Goal: Information Seeking & Learning: Learn about a topic

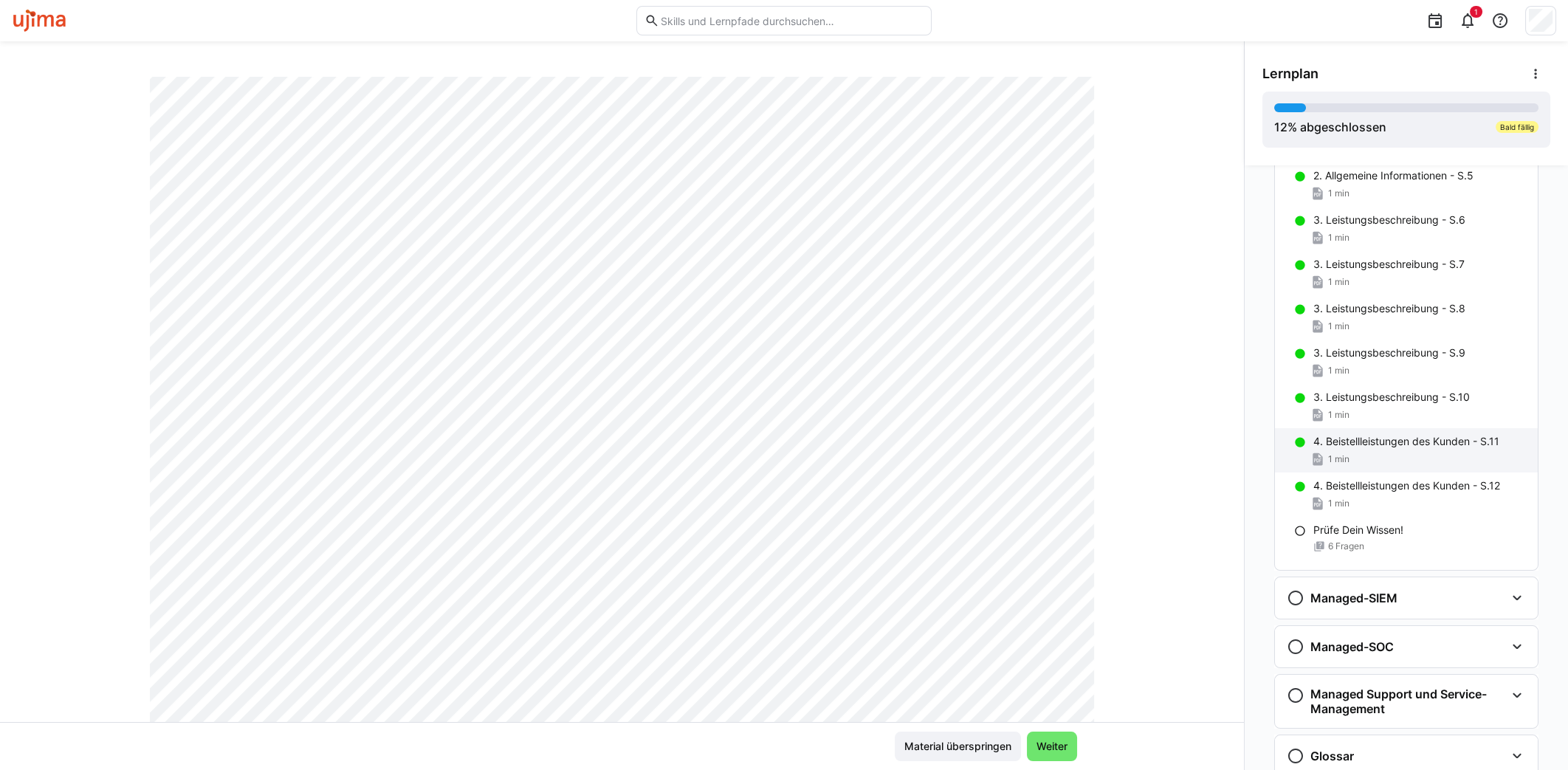
scroll to position [832, 0]
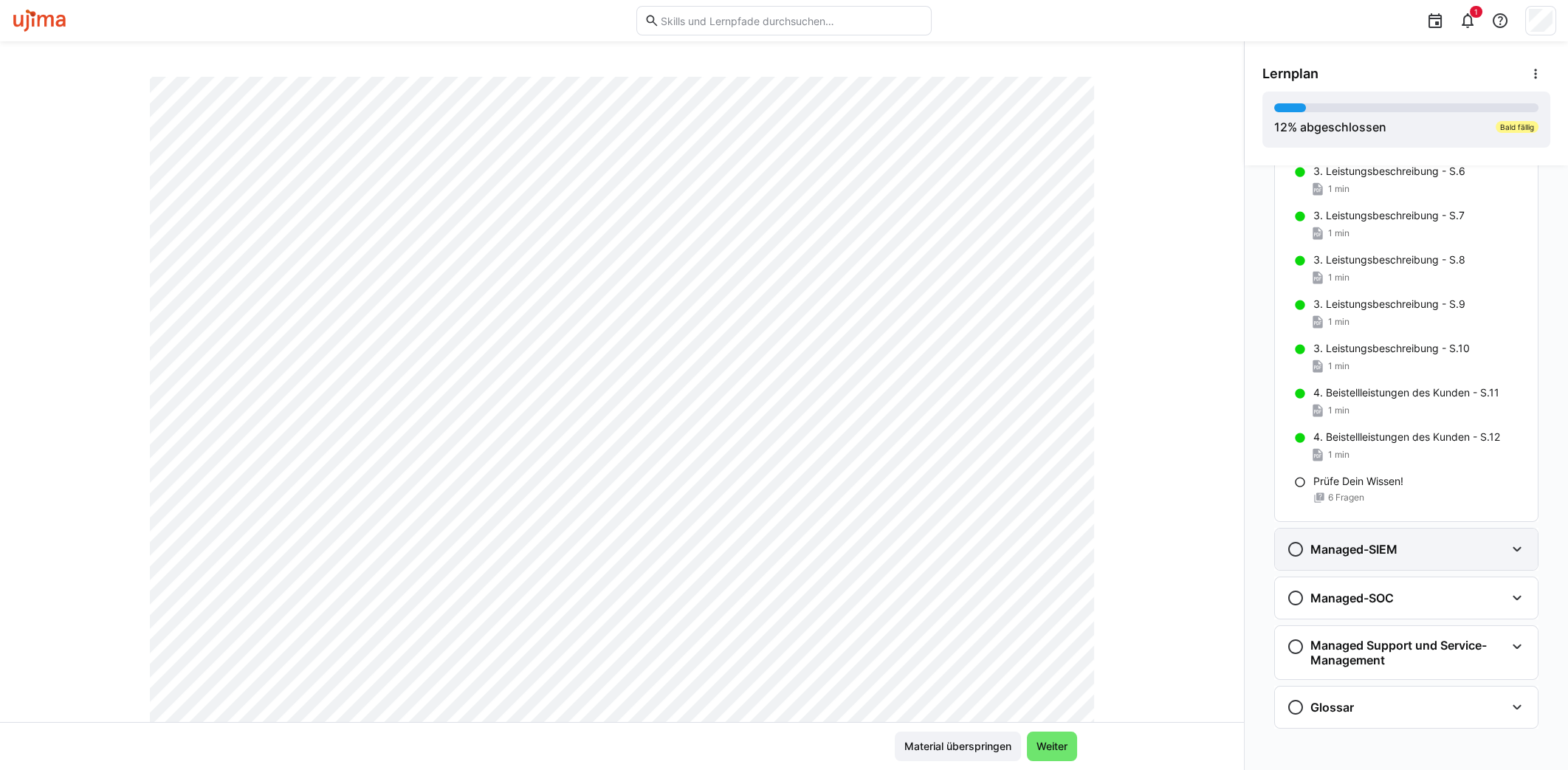
click at [1359, 557] on div "Managed-SIEM" at bounding box center [1406, 548] width 263 height 41
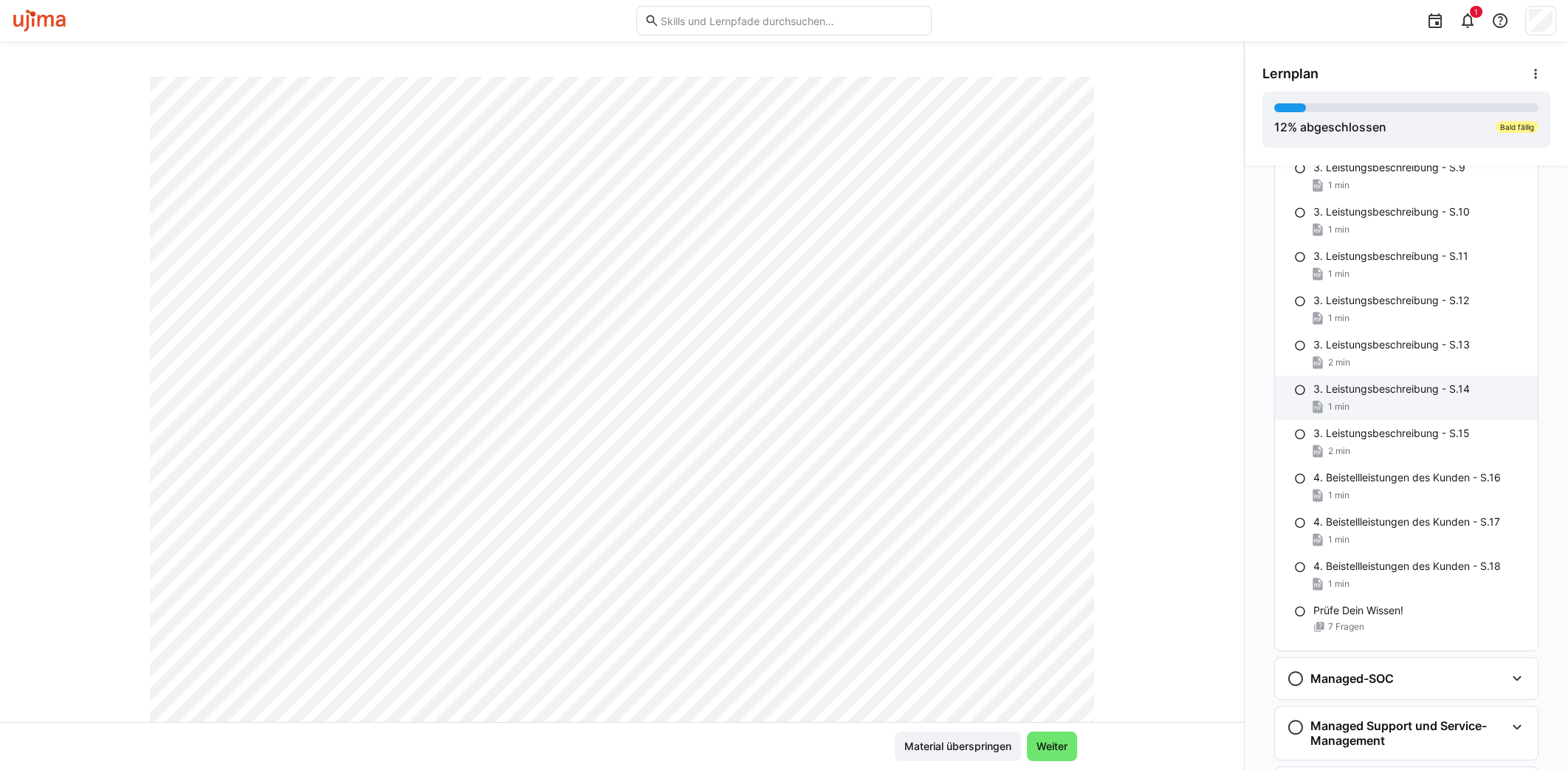
click at [1351, 383] on p "3. Leistungsbeschreibung - S.14" at bounding box center [1391, 389] width 157 height 15
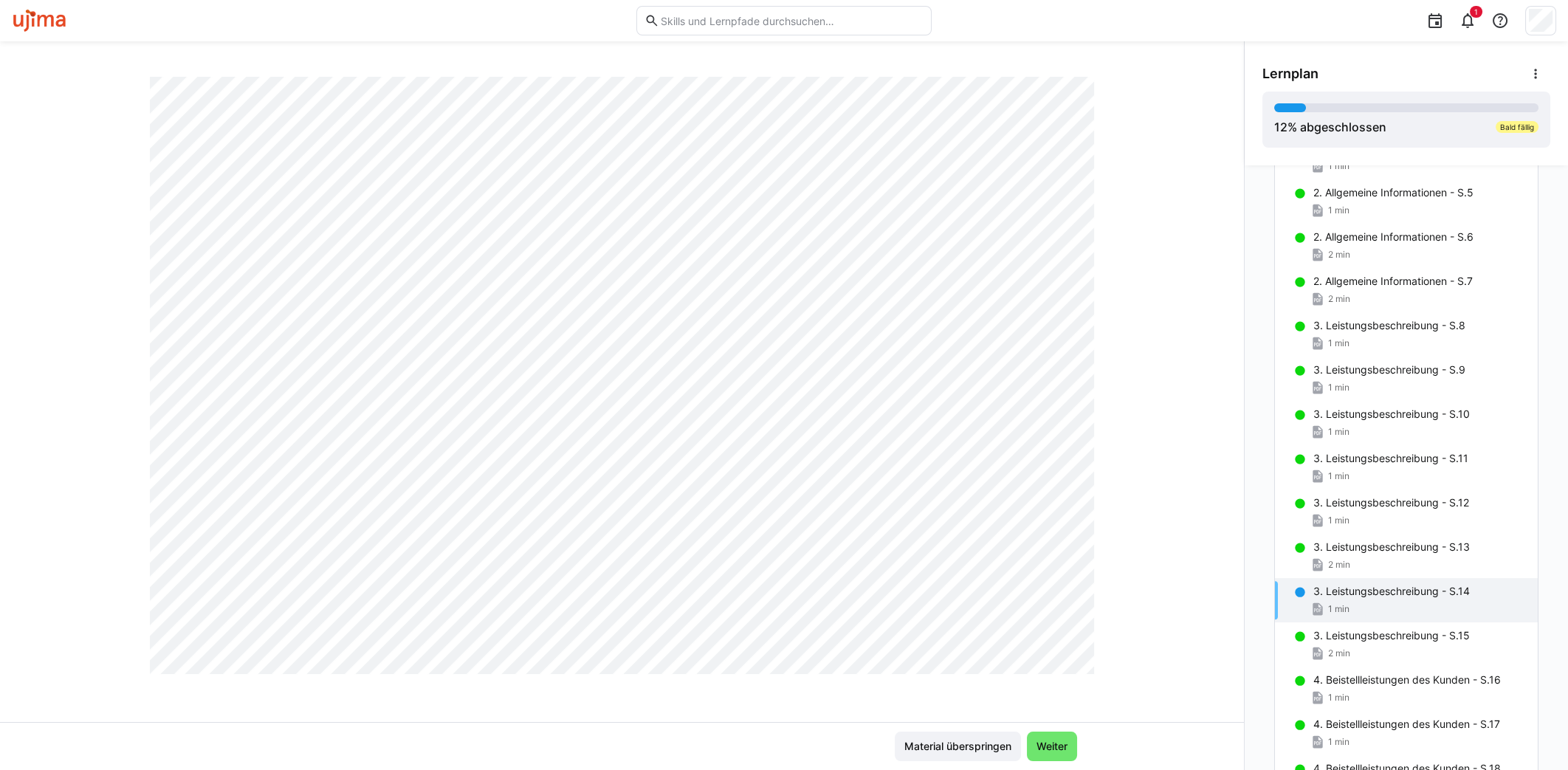
scroll to position [1651, 0]
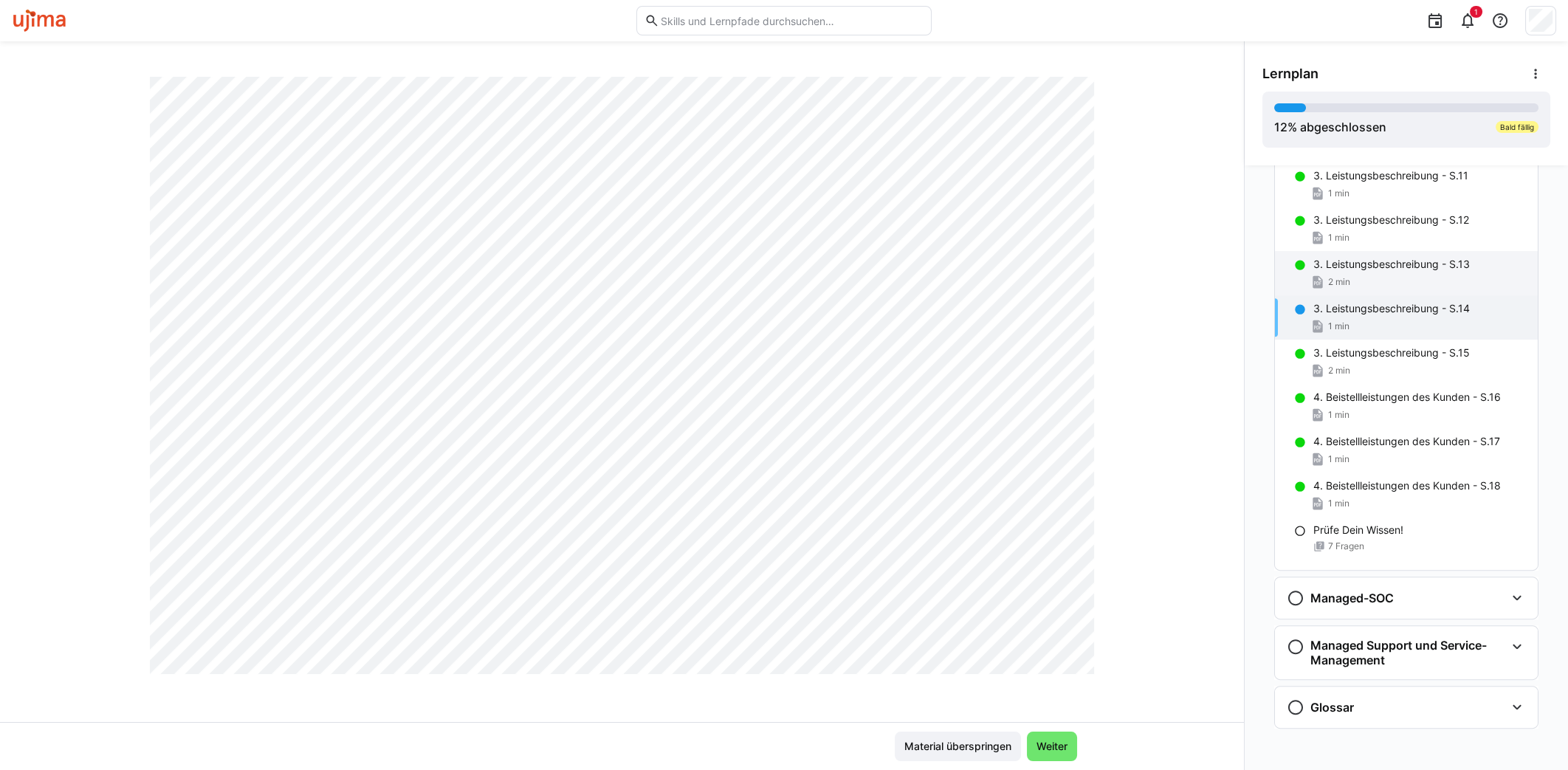
click at [1350, 261] on p "3. Leistungsbeschreibung - S.13" at bounding box center [1391, 265] width 157 height 15
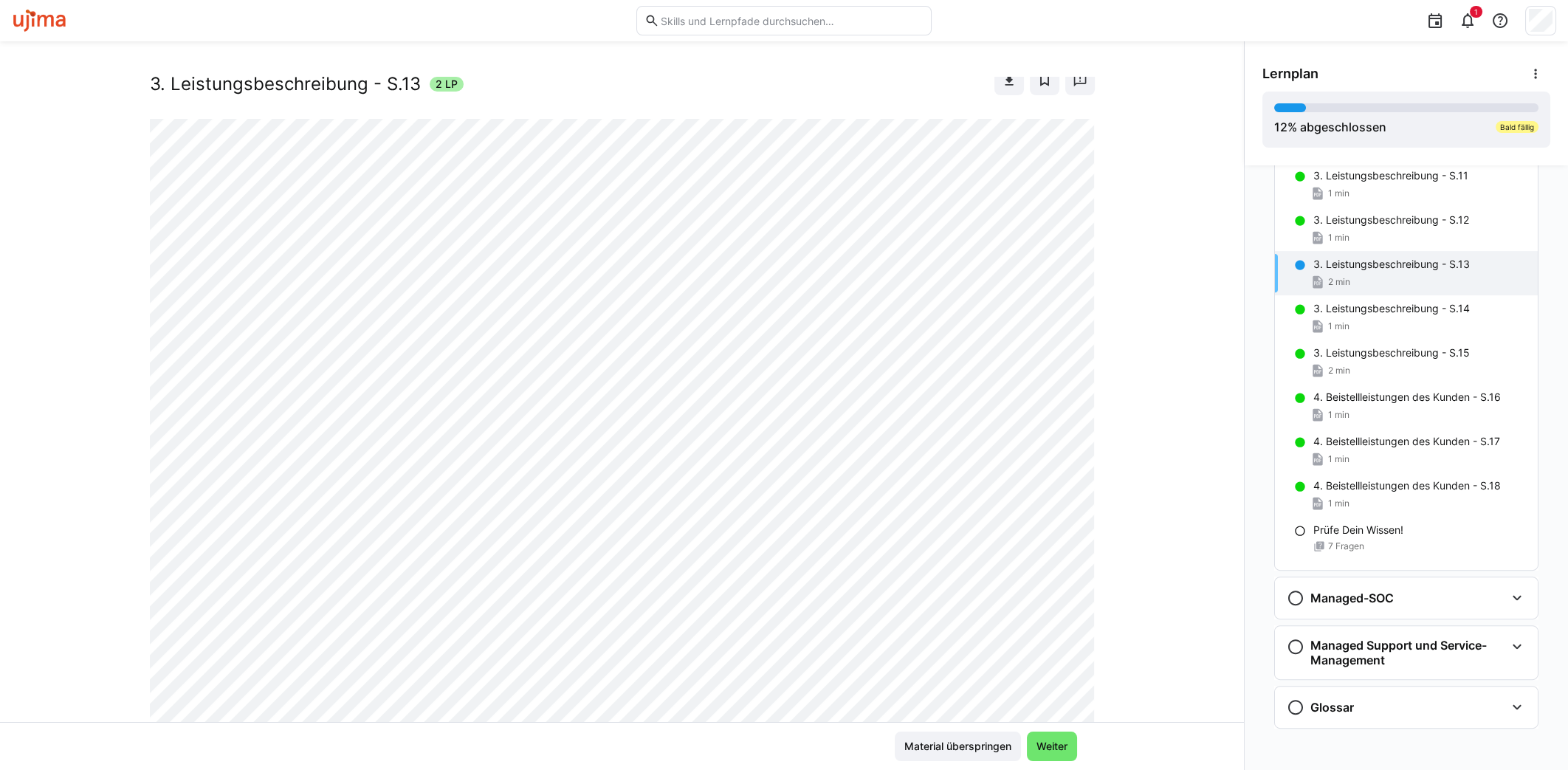
scroll to position [0, 0]
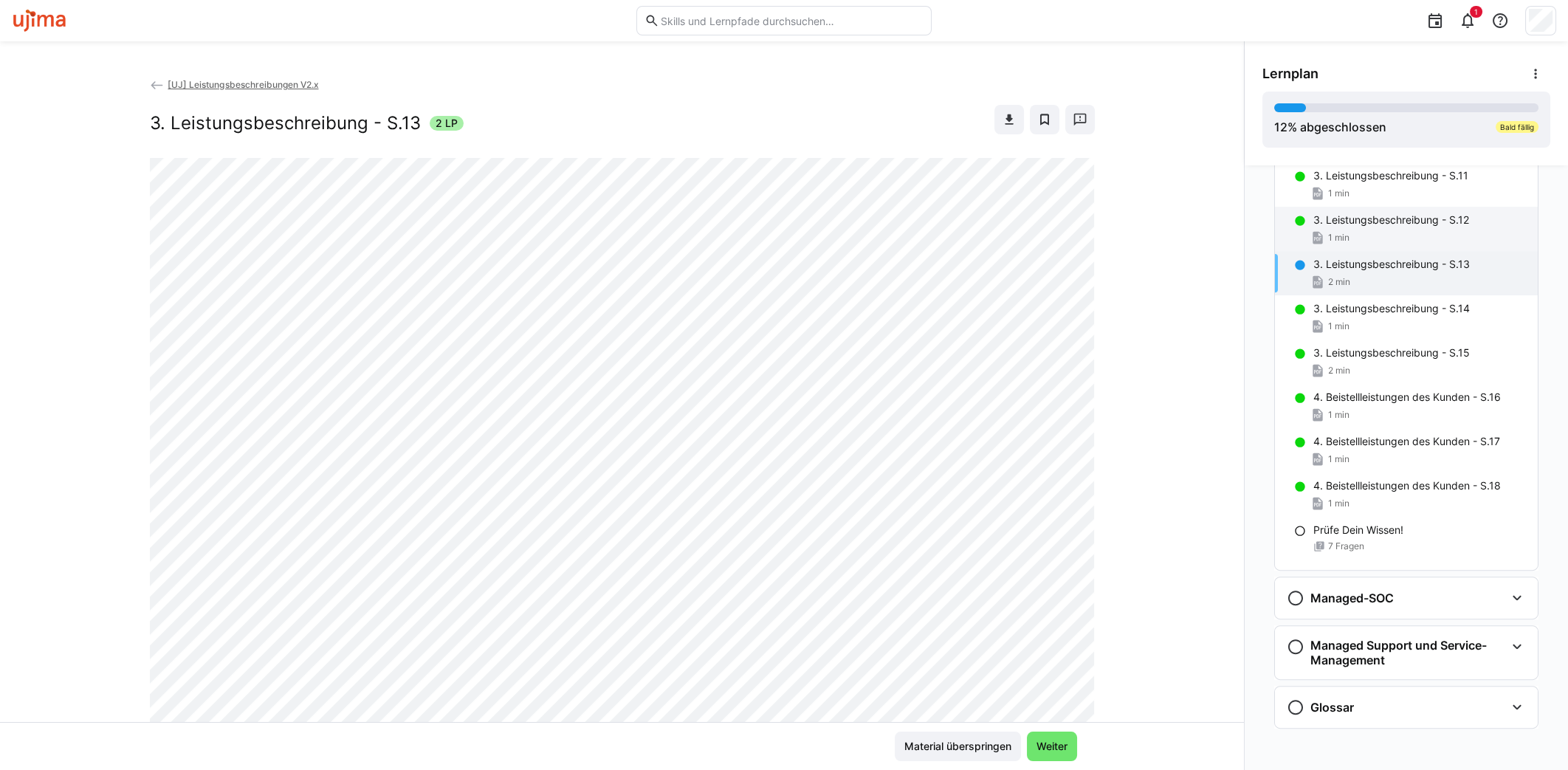
click at [1348, 223] on p "3. Leistungsbeschreibung - S.12" at bounding box center [1391, 220] width 156 height 15
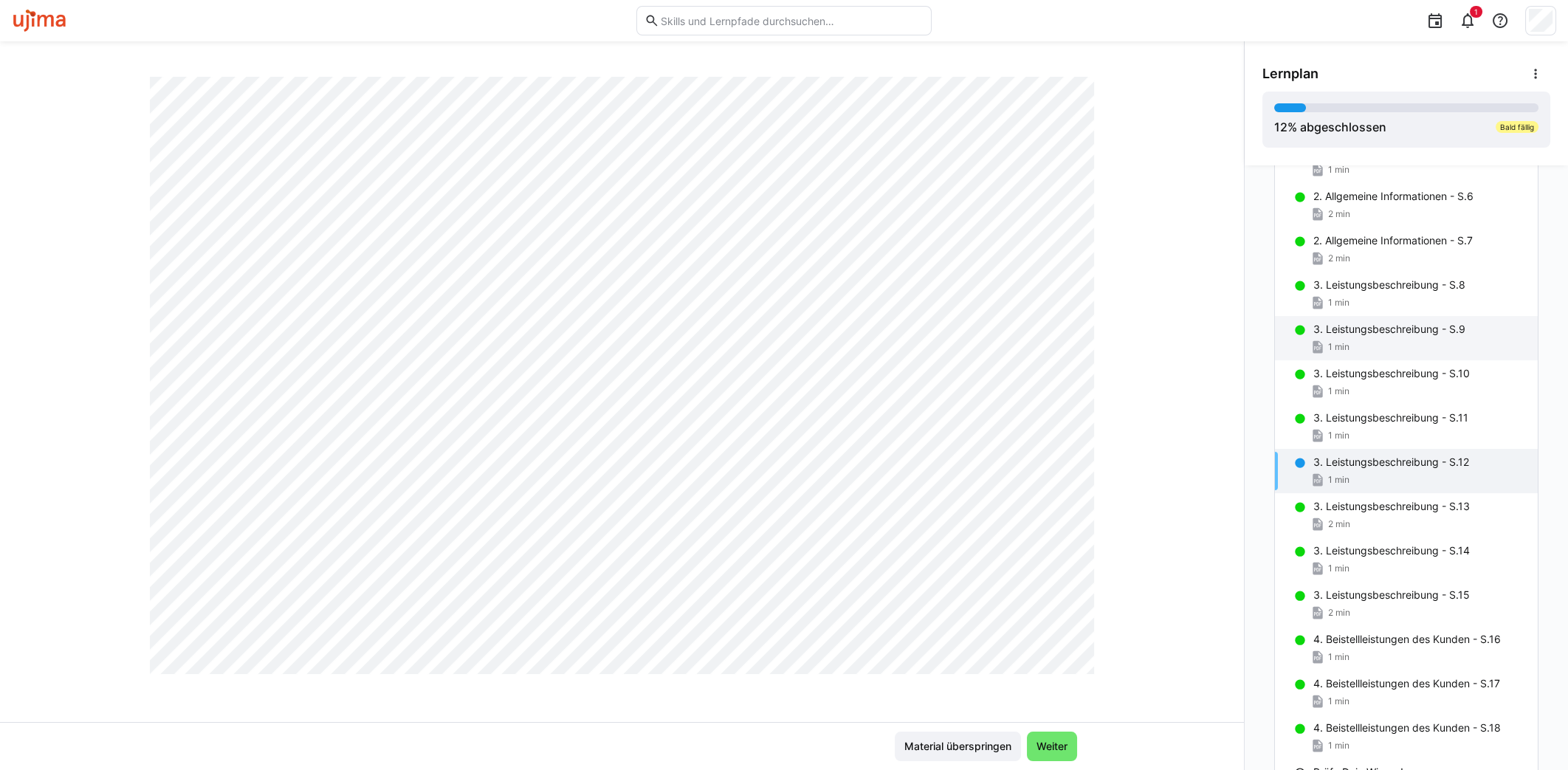
scroll to position [1374, 0]
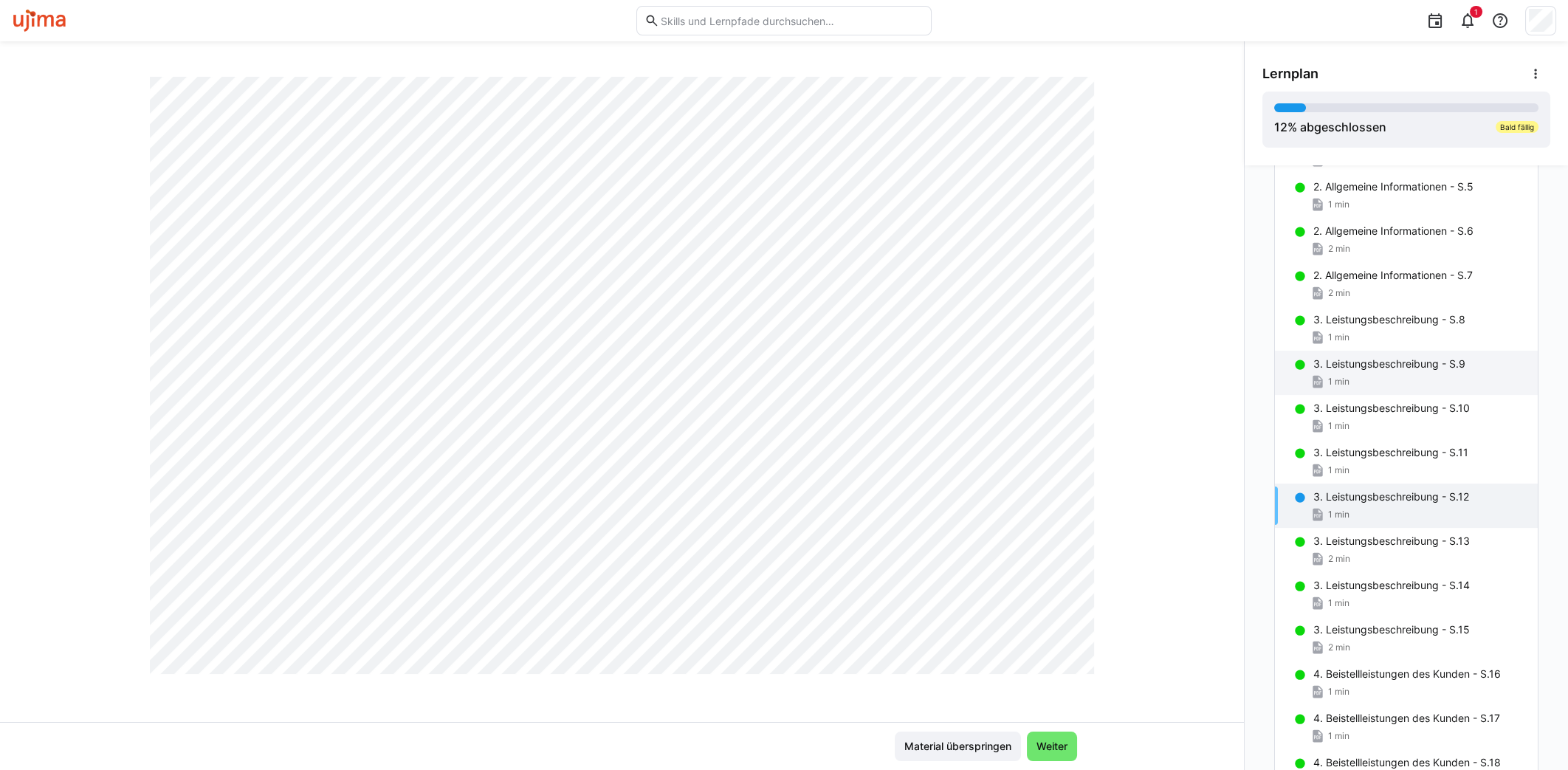
click at [1386, 374] on div "1 min" at bounding box center [1420, 382] width 212 height 15
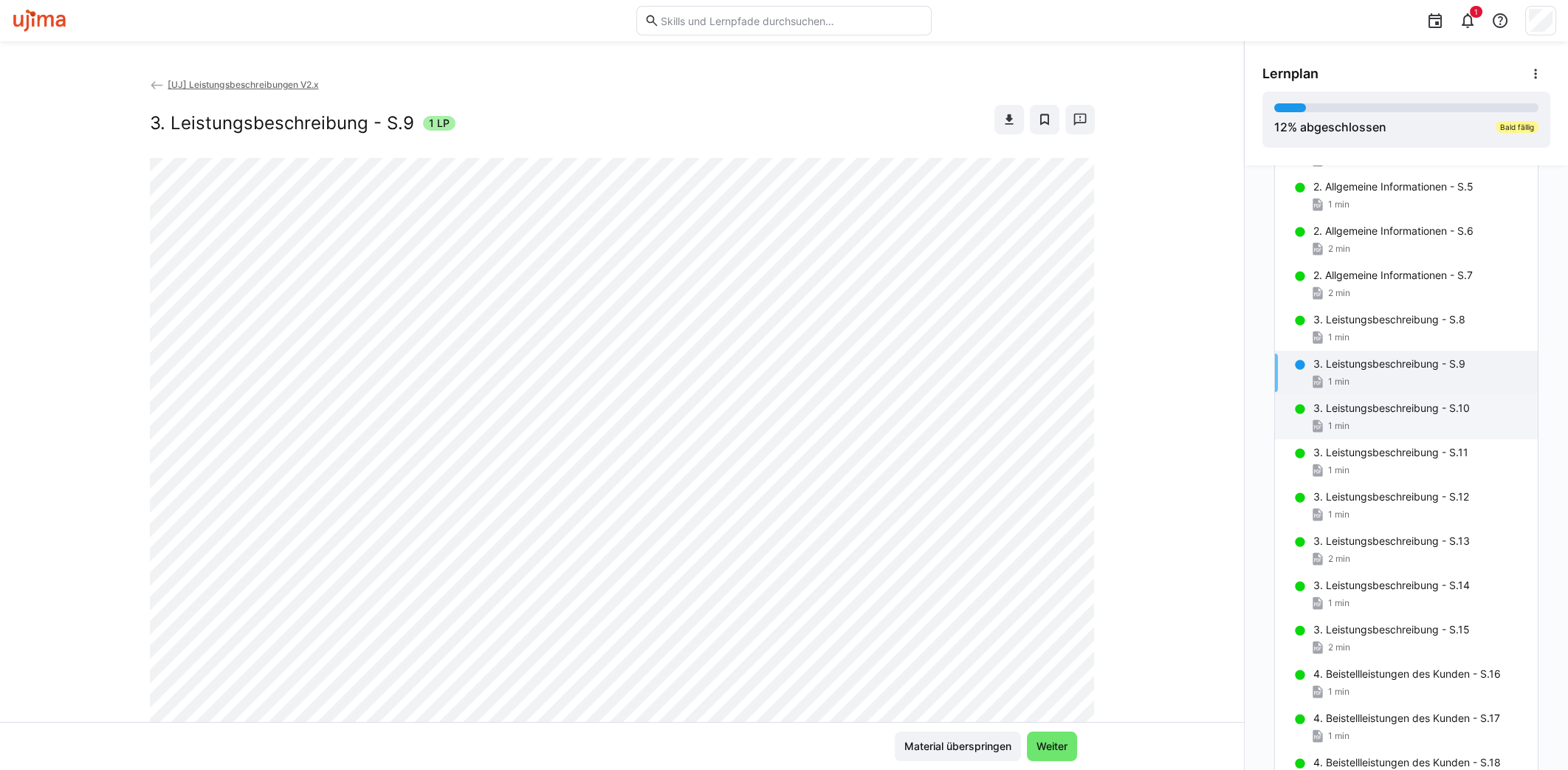
click at [1385, 410] on p "3. Leistungsbeschreibung - S.10" at bounding box center [1391, 408] width 157 height 15
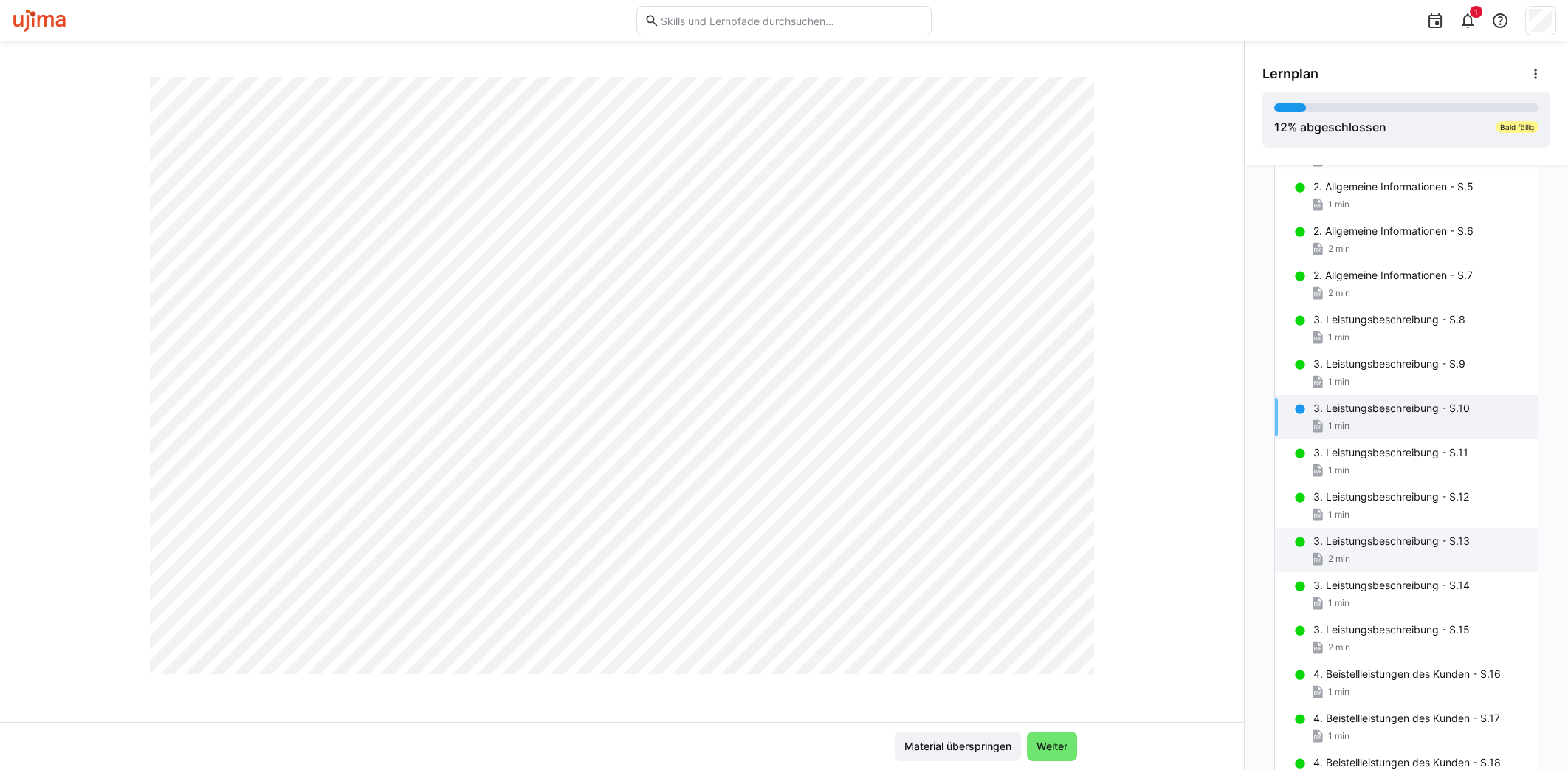
click at [1353, 528] on div "3. Leistungsbeschreibung - S.13 2 min" at bounding box center [1406, 550] width 263 height 44
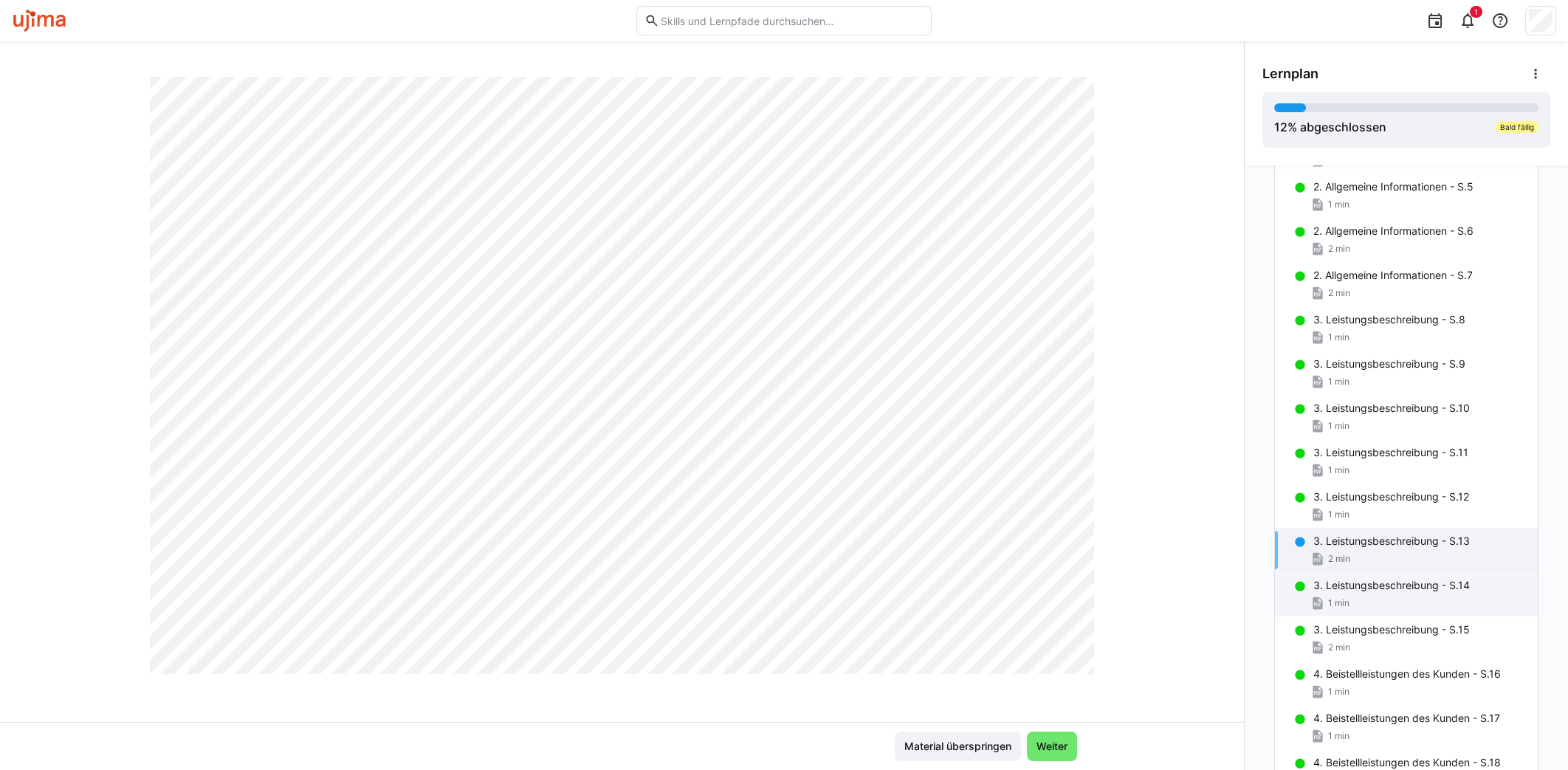
click at [1378, 585] on p "3. Leistungsbeschreibung - S.14" at bounding box center [1391, 585] width 157 height 15
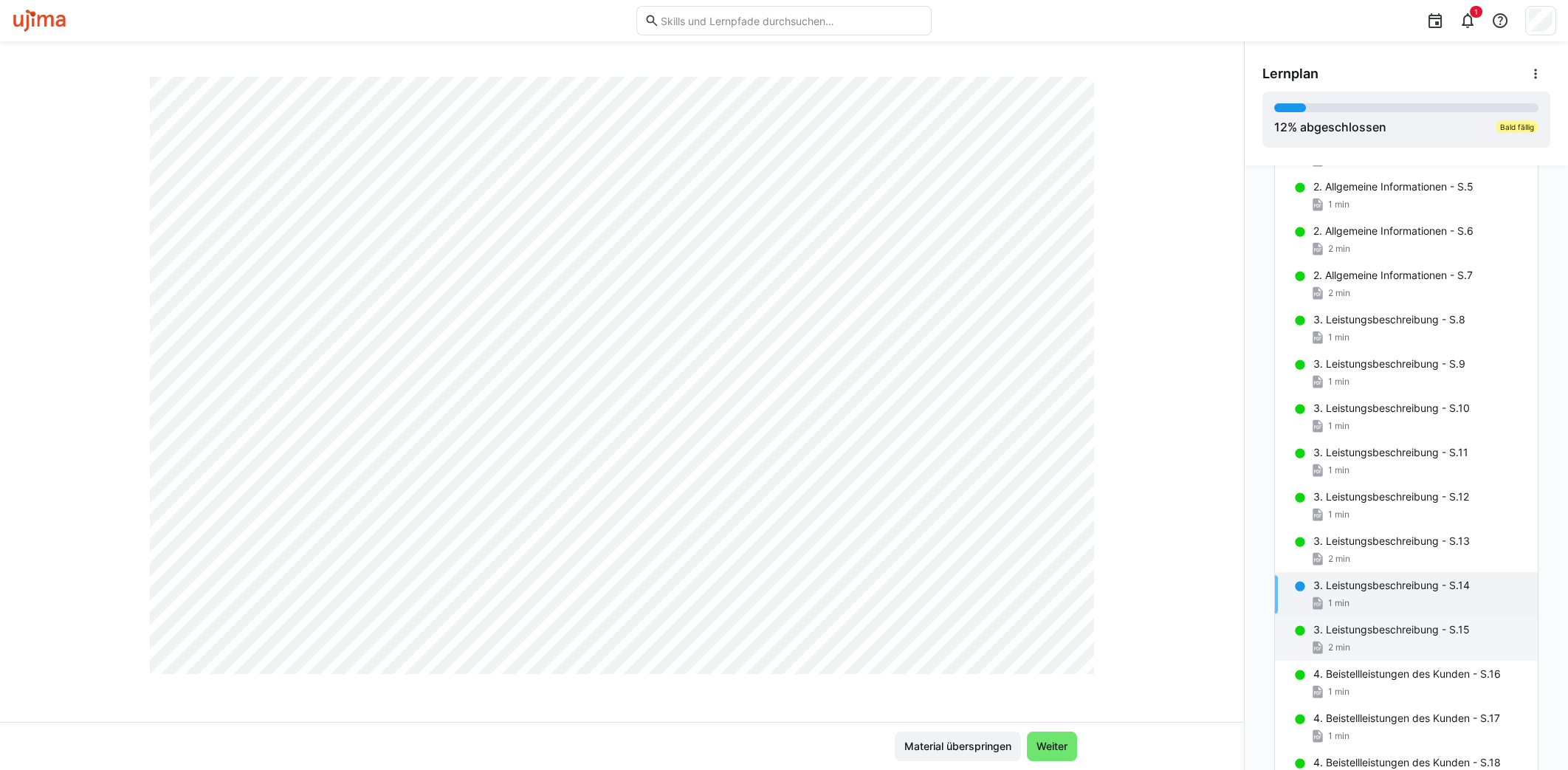
click at [1359, 635] on div "3. Leistungsbeschreibung - S.15 2 min" at bounding box center [1406, 638] width 263 height 44
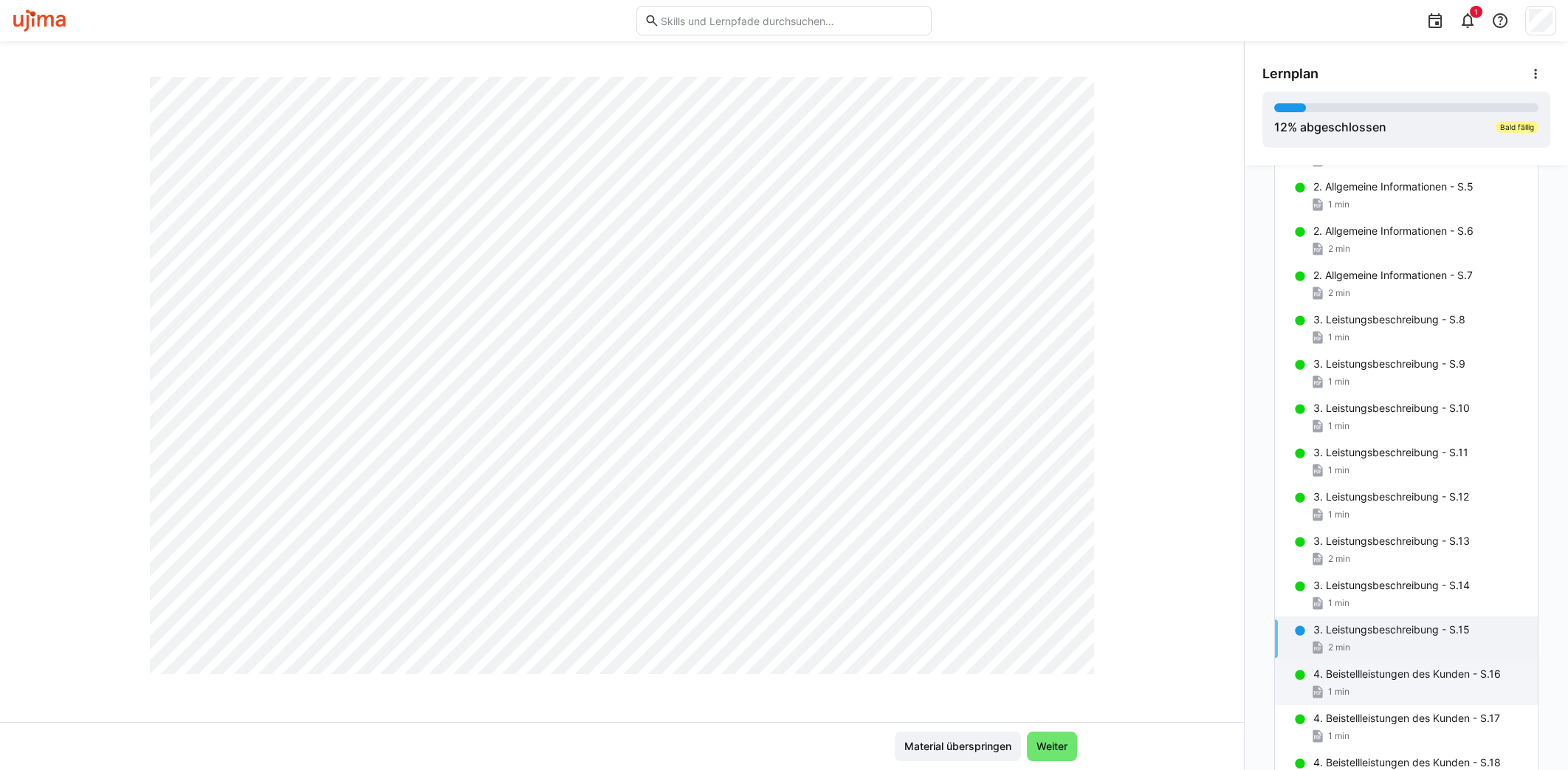
click at [1364, 685] on div "1 min" at bounding box center [1420, 692] width 212 height 15
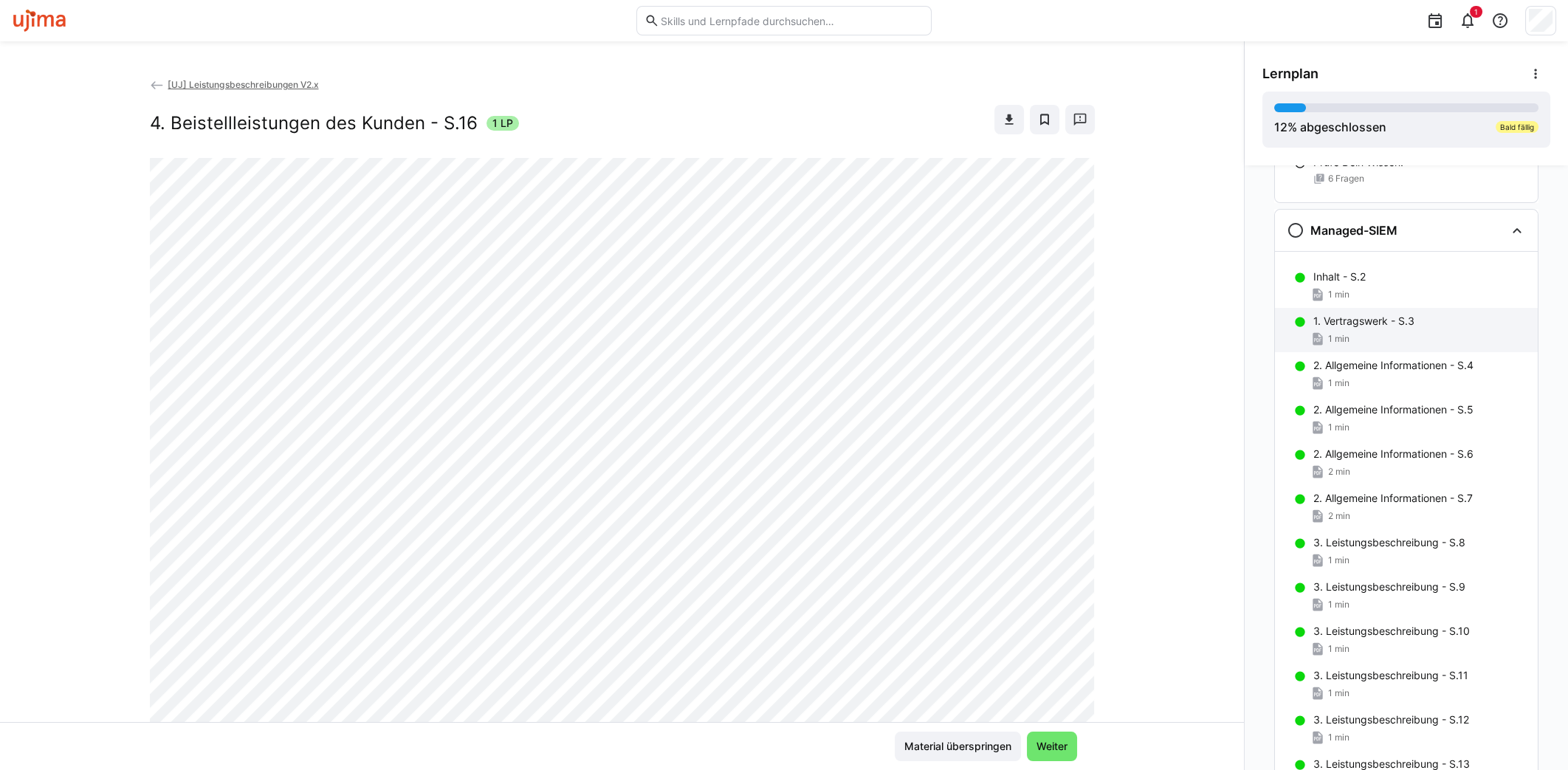
scroll to position [1097, 0]
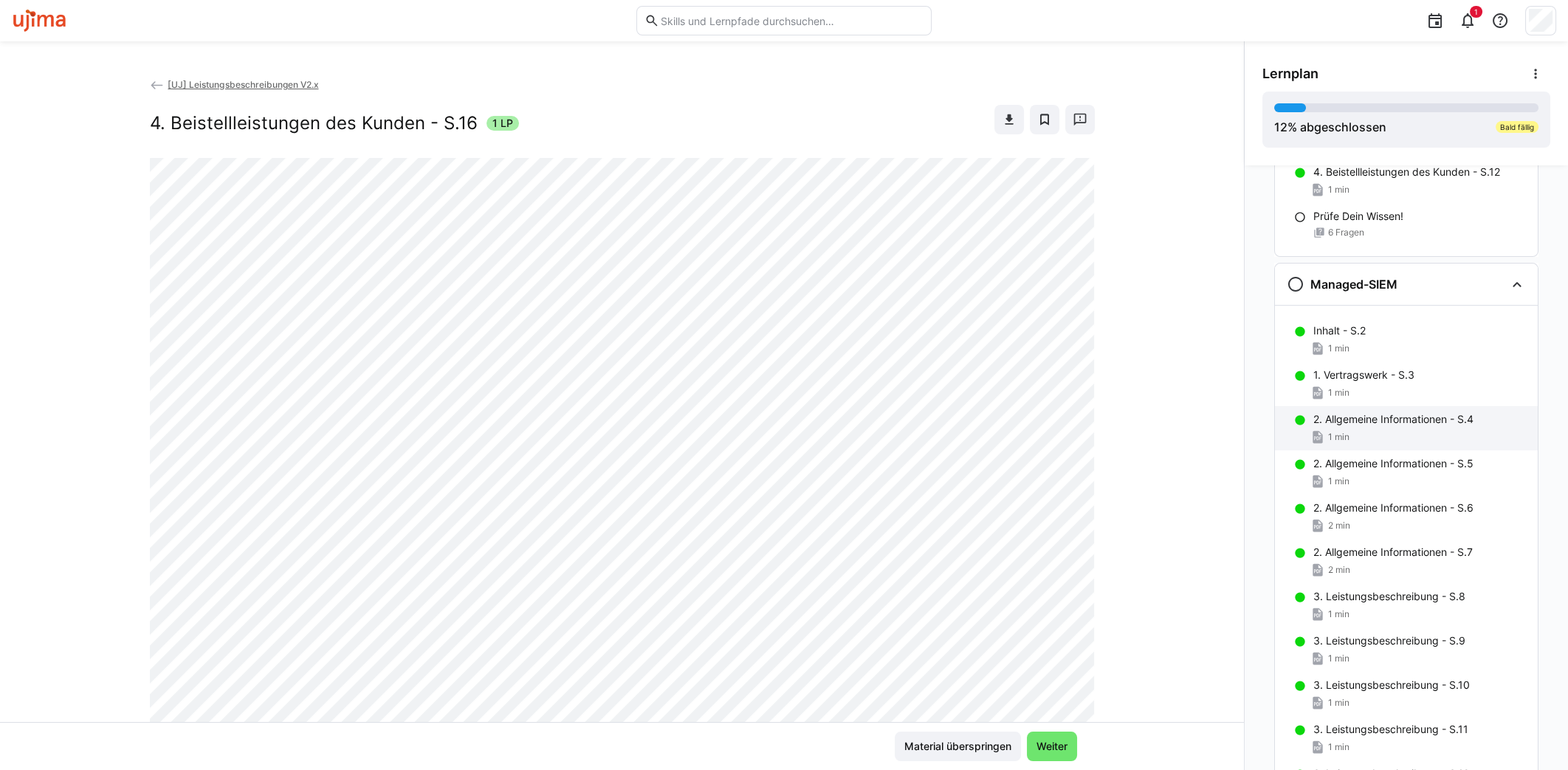
click at [1346, 421] on p "2. Allgemeine Informationen - S.4" at bounding box center [1393, 419] width 160 height 15
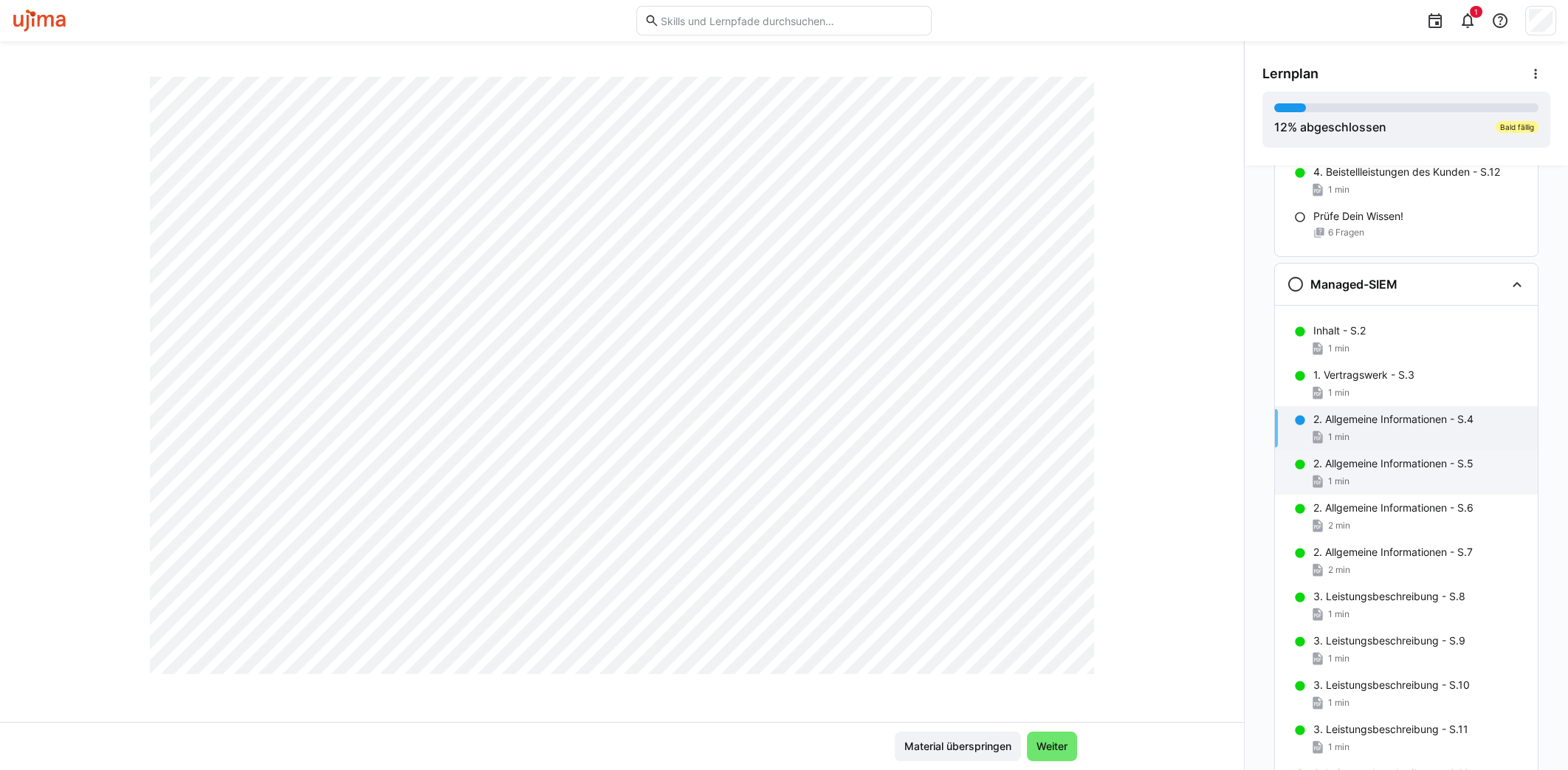
click at [1381, 469] on div "2. Allgemeine Informationen - S.5 1 min" at bounding box center [1406, 472] width 263 height 44
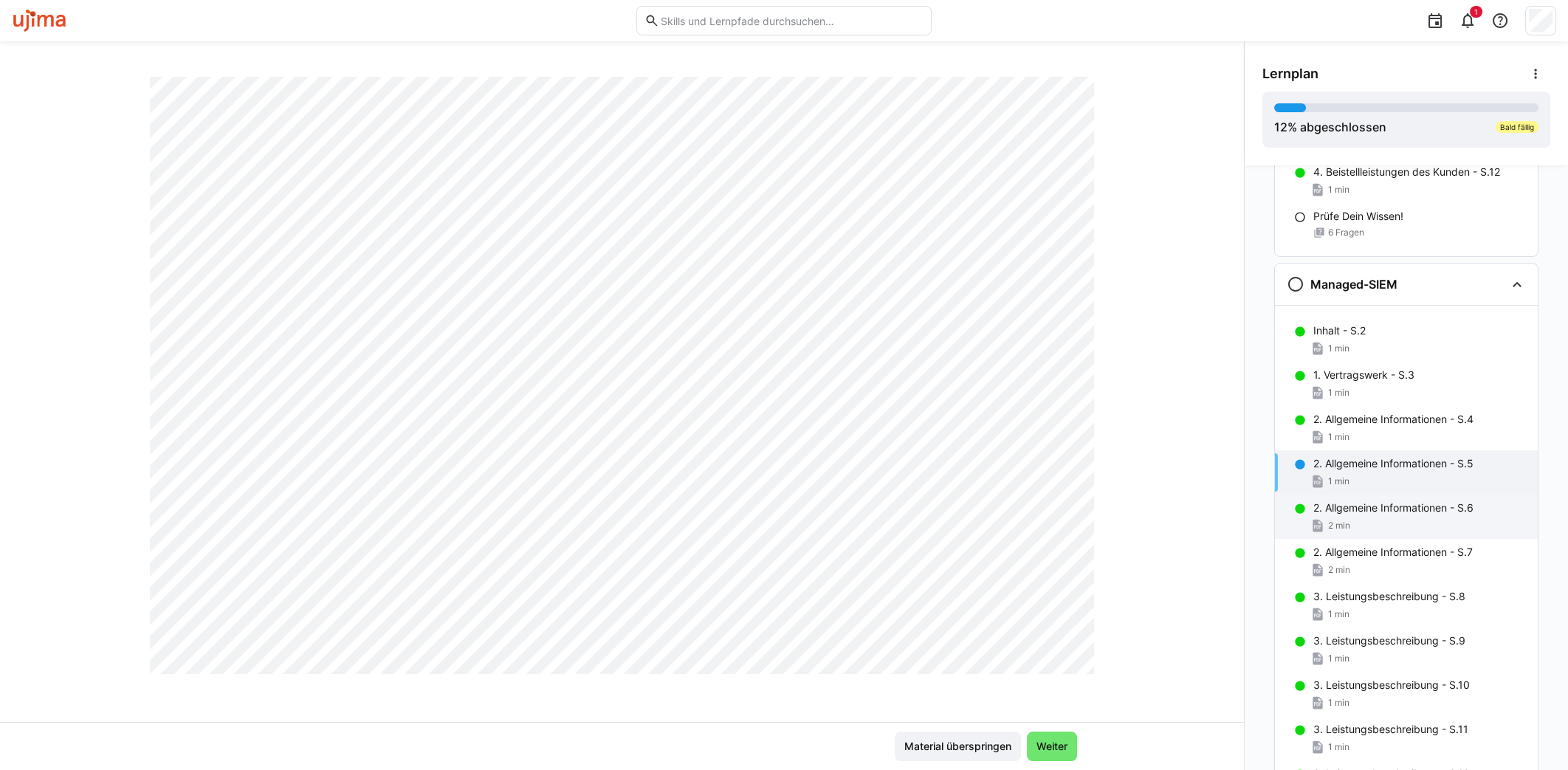
click at [1350, 513] on div "2. Allgemeine Informationen - S.6 2 min" at bounding box center [1406, 516] width 263 height 44
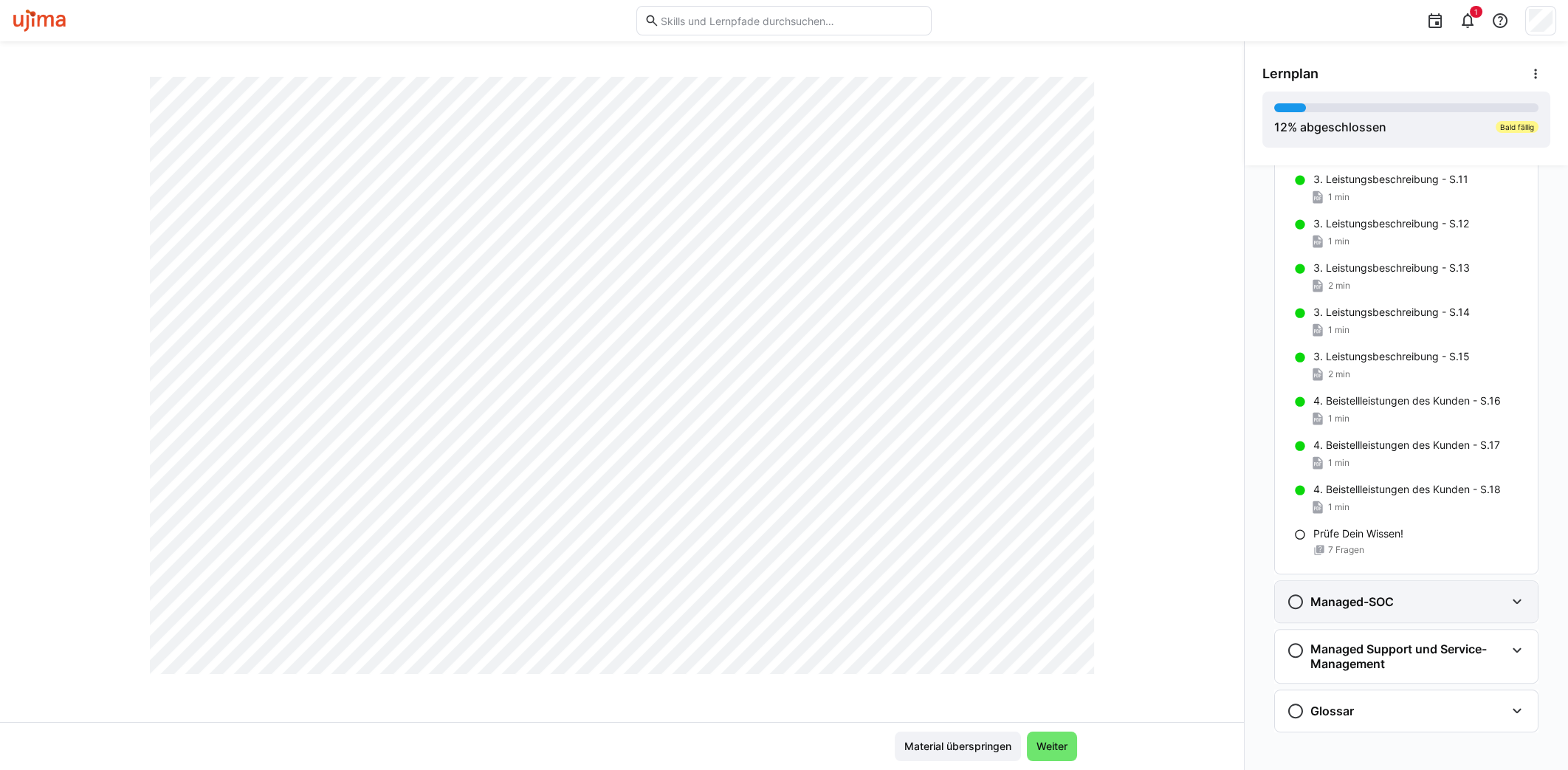
scroll to position [1651, 0]
click at [1378, 483] on p "4. Beistellleistungen des Kunden - S.18" at bounding box center [1407, 486] width 188 height 15
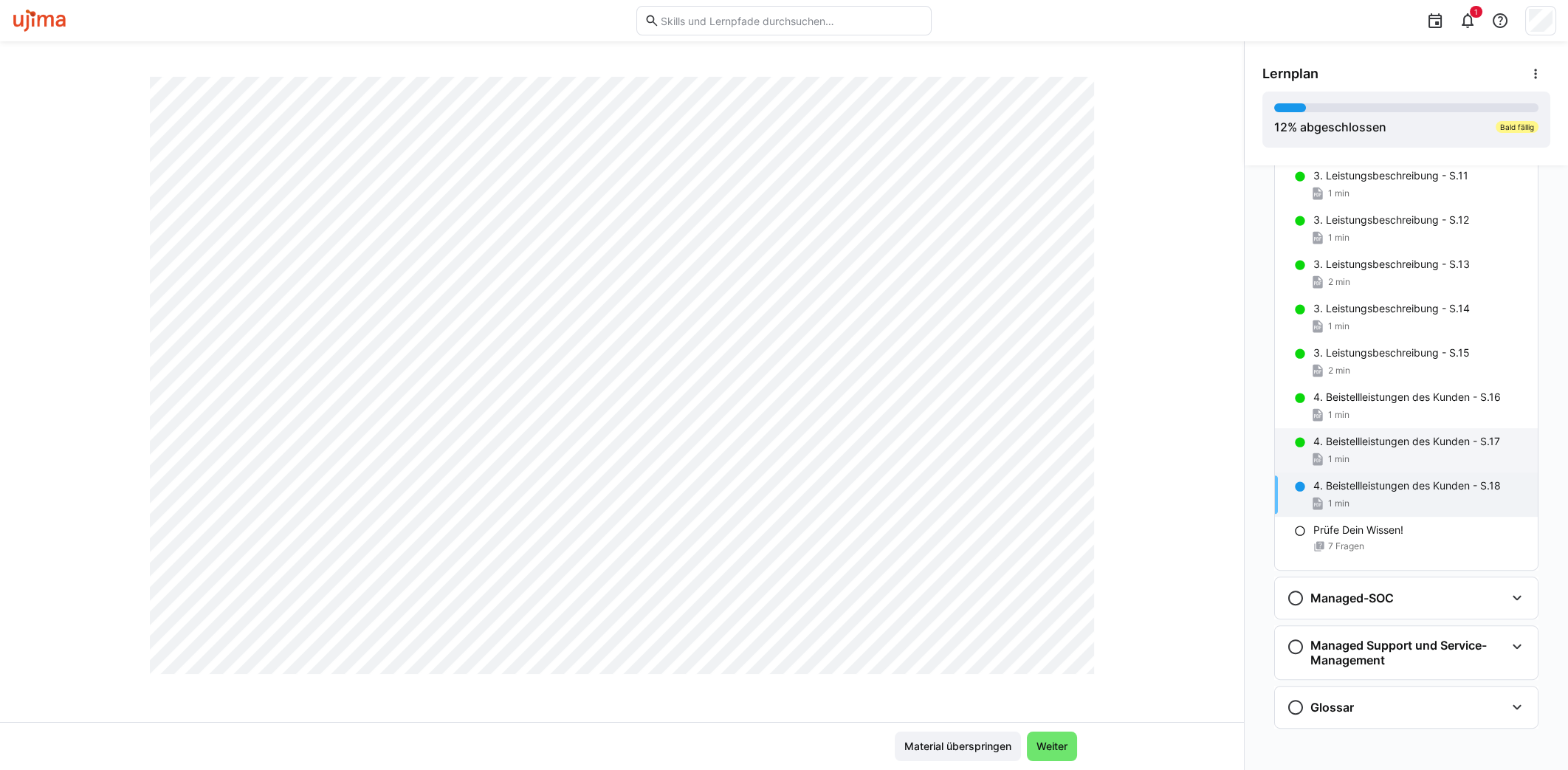
click at [1383, 452] on div "1 min" at bounding box center [1420, 460] width 212 height 15
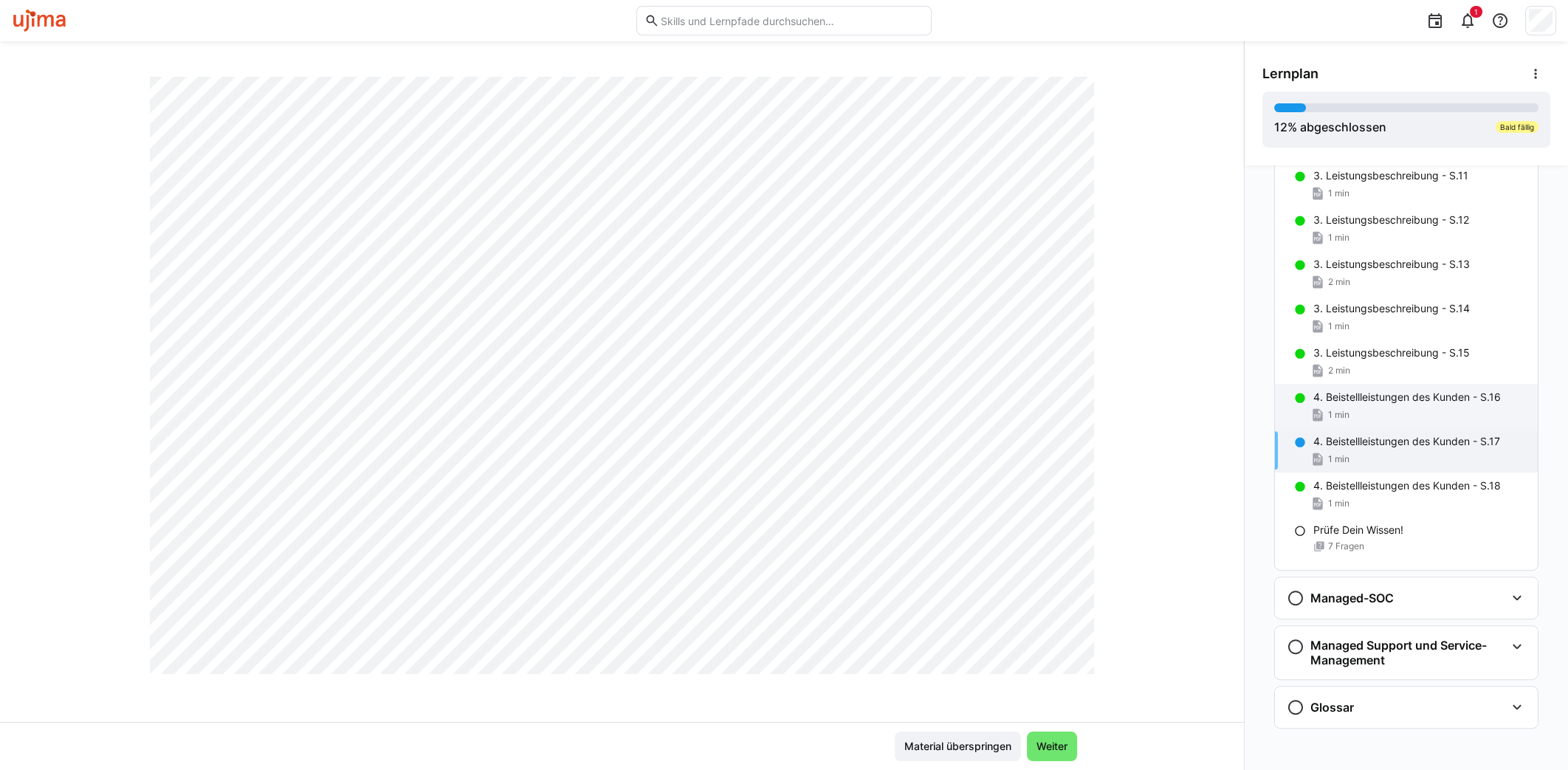
click at [1376, 395] on p "4. Beistellleistungen des Kunden - S.16" at bounding box center [1407, 397] width 188 height 15
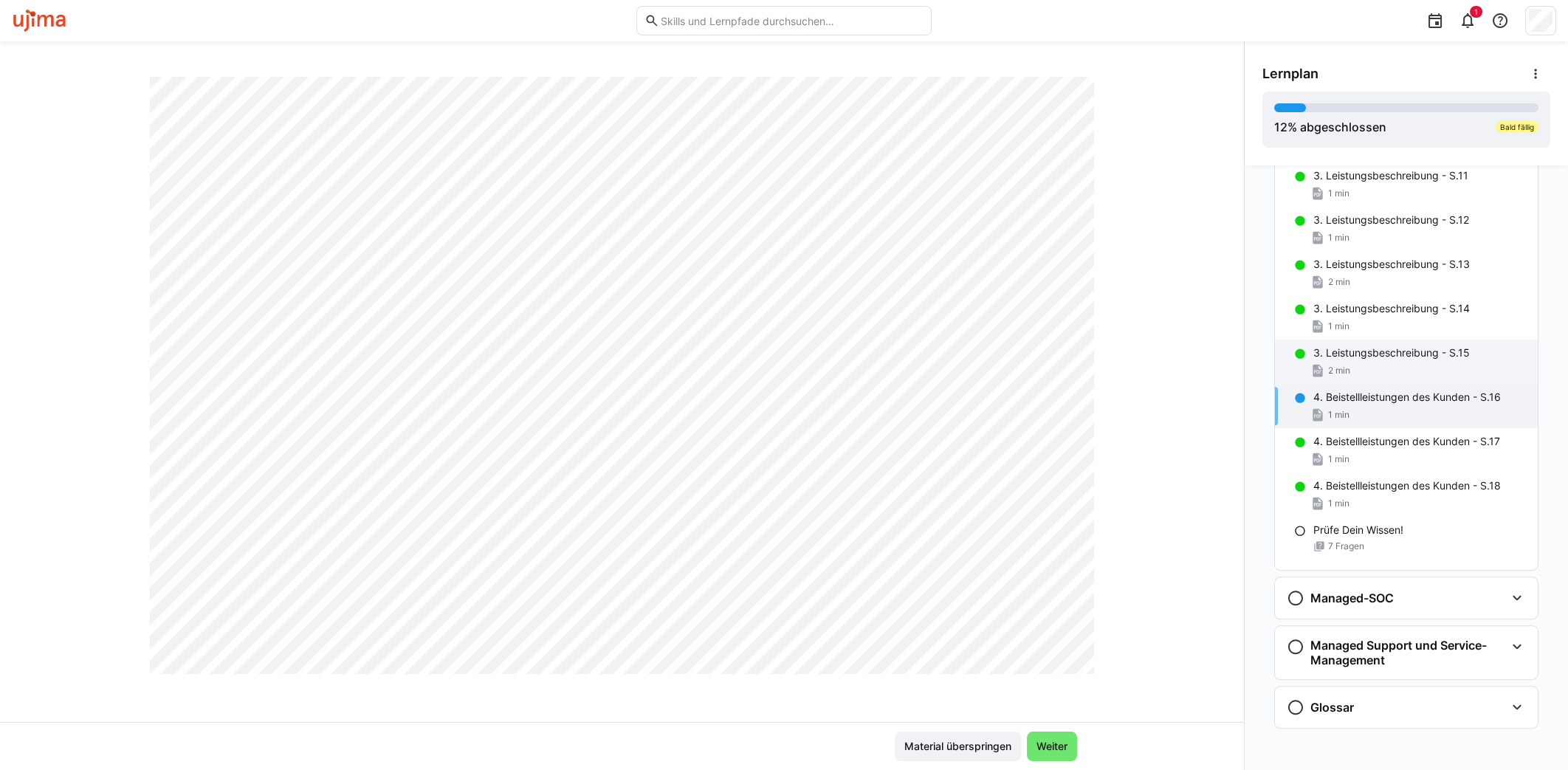
click at [1389, 351] on p "3. Leistungsbeschreibung - S.15" at bounding box center [1391, 352] width 157 height 15
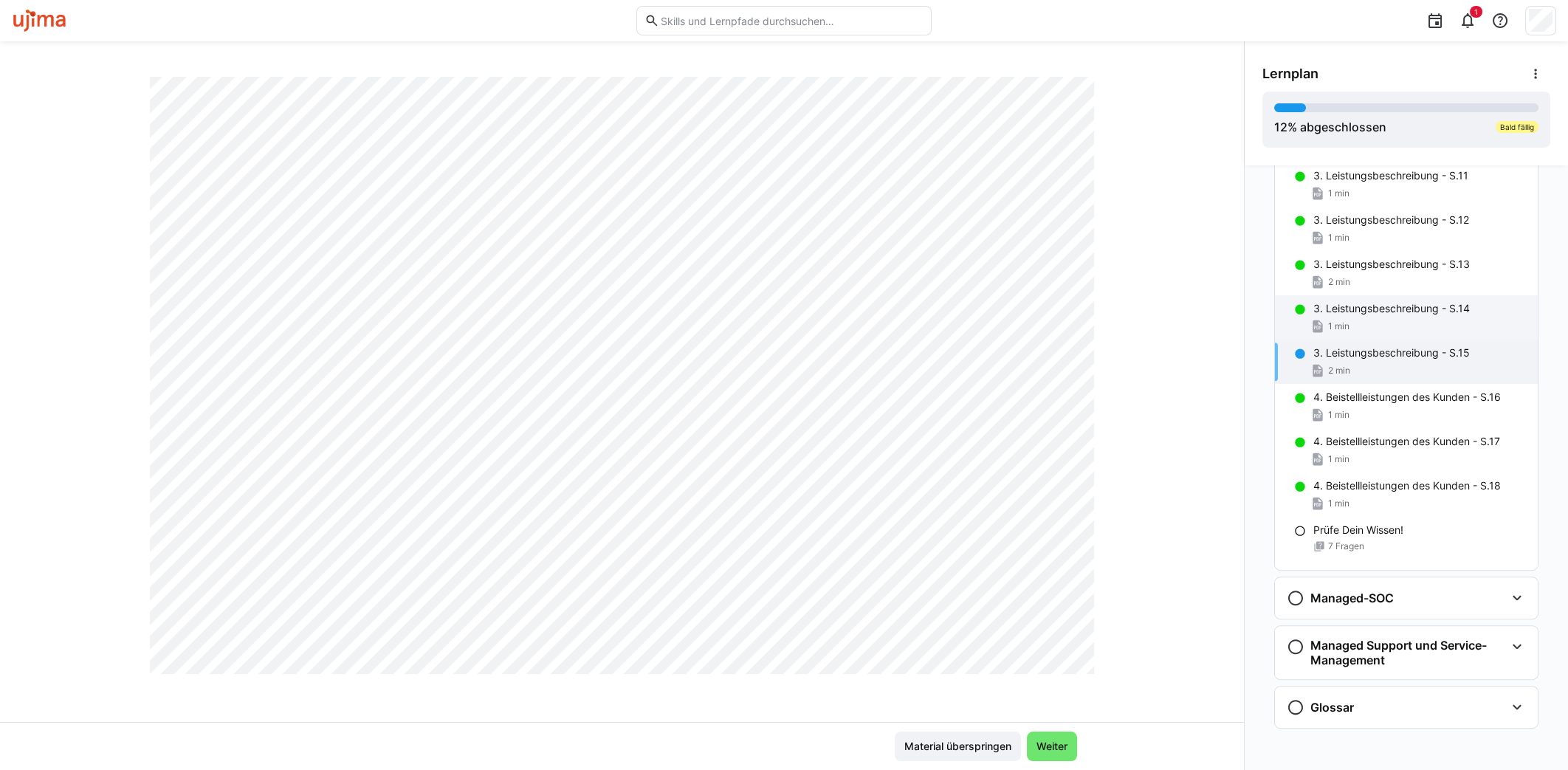
click at [1394, 319] on div "1 min" at bounding box center [1420, 326] width 212 height 15
click at [1379, 347] on p "3. Leistungsbeschreibung - S.15" at bounding box center [1391, 352] width 157 height 15
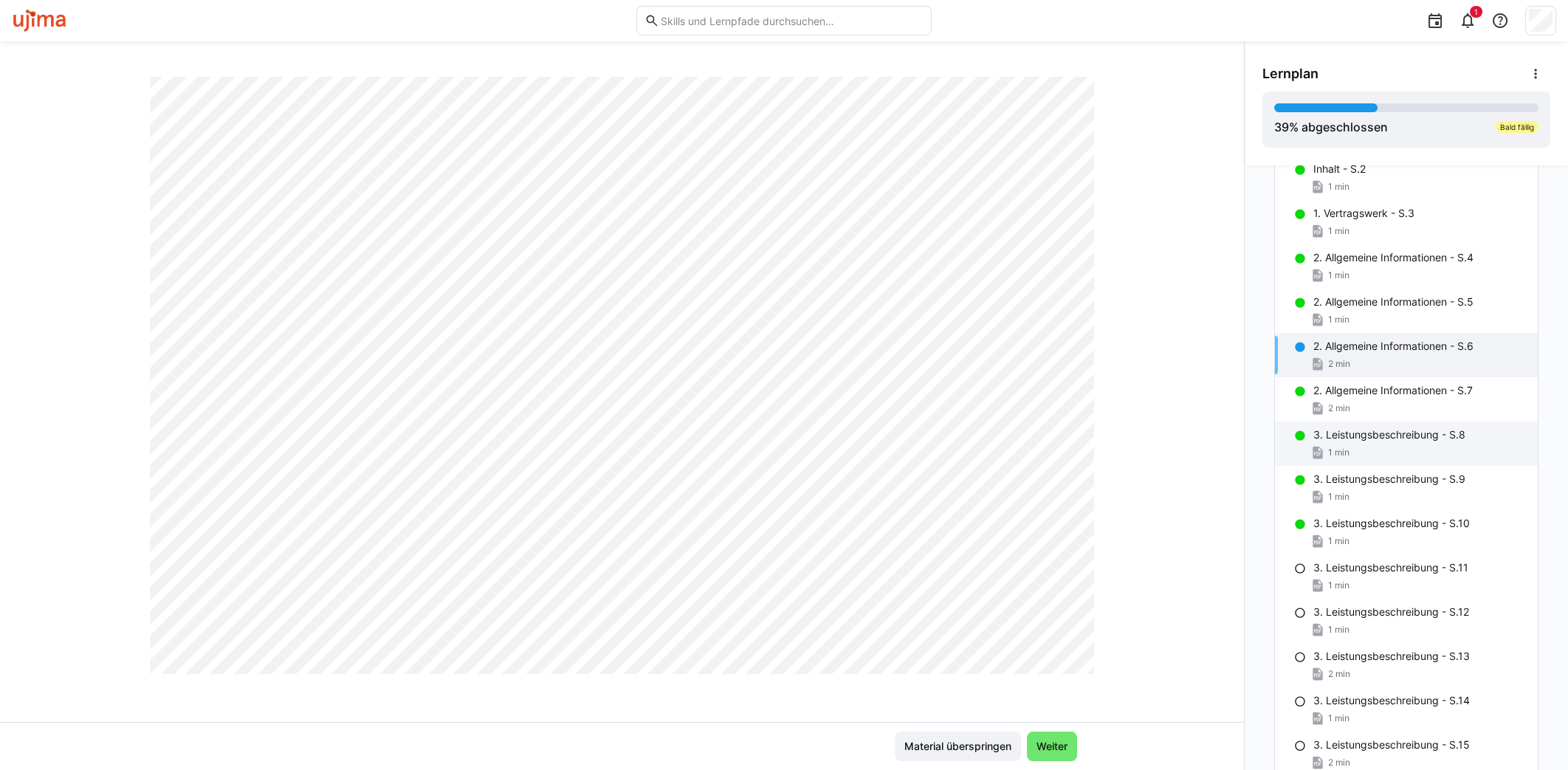
scroll to position [1275, 0]
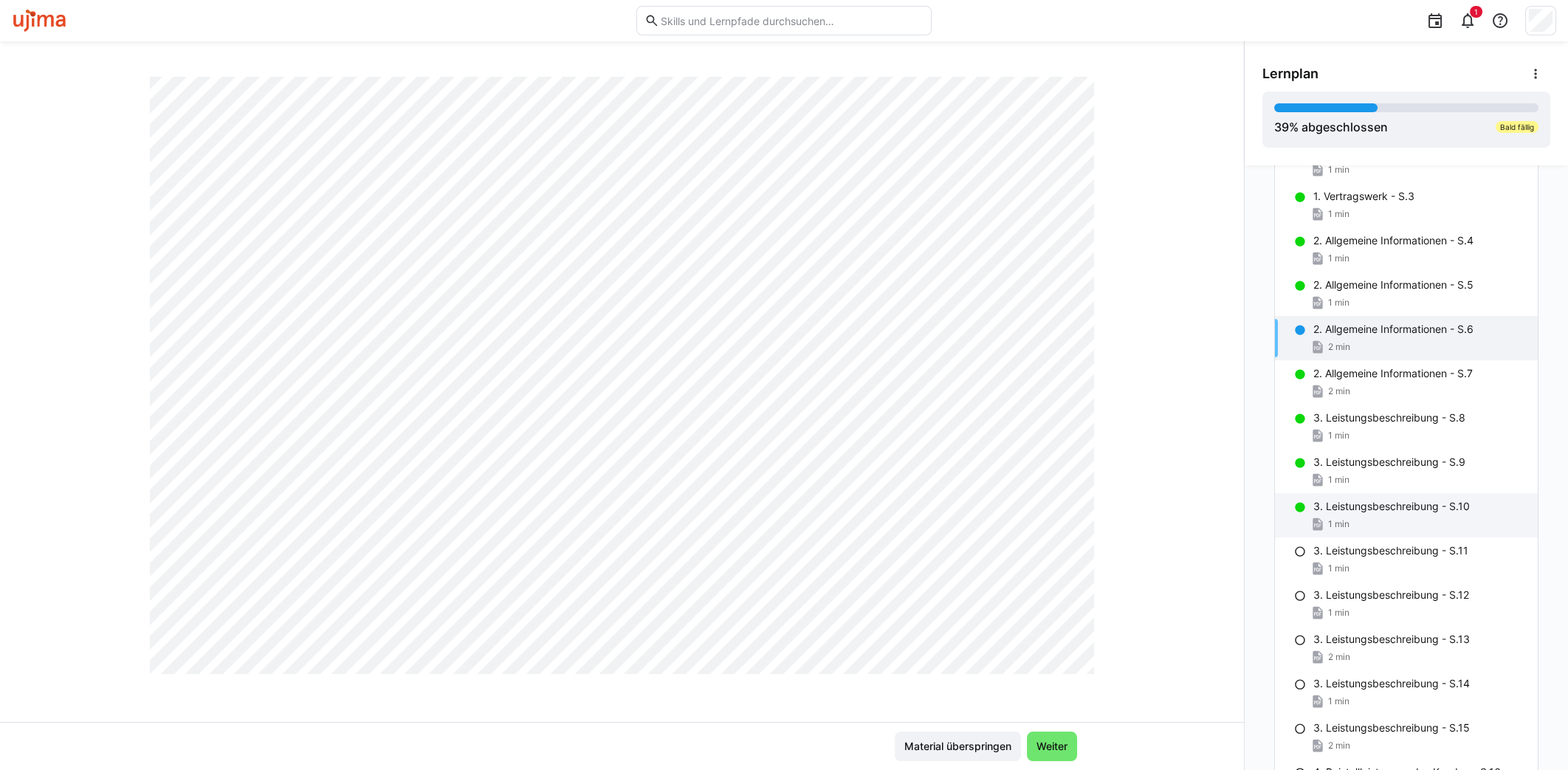
click at [1356, 509] on p "3. Leistungsbeschreibung - S.10" at bounding box center [1391, 506] width 157 height 15
click at [1054, 746] on span "Weiter" at bounding box center [1052, 746] width 36 height 15
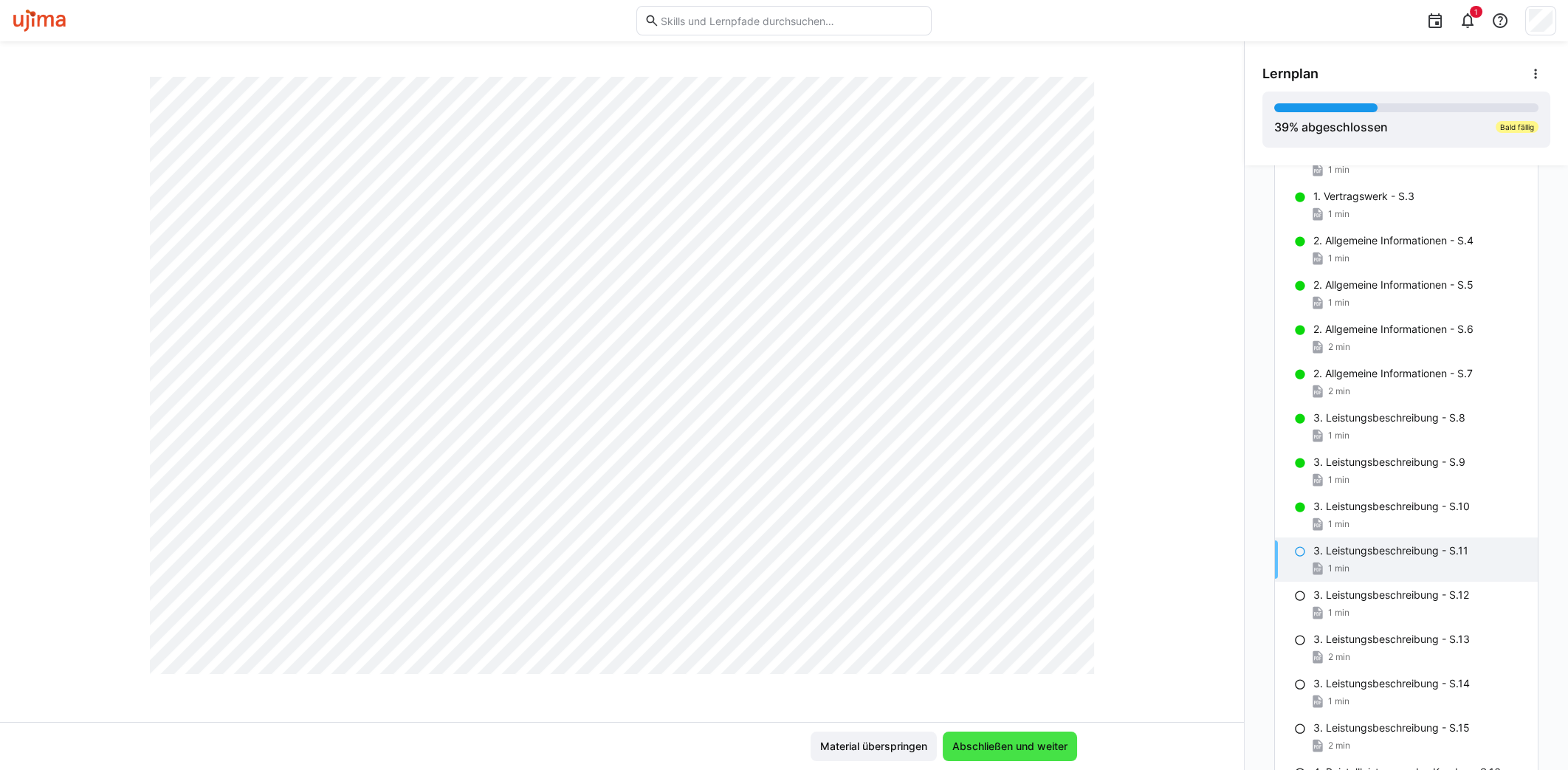
click at [1051, 745] on span "Abschließen und weiter" at bounding box center [1010, 746] width 120 height 15
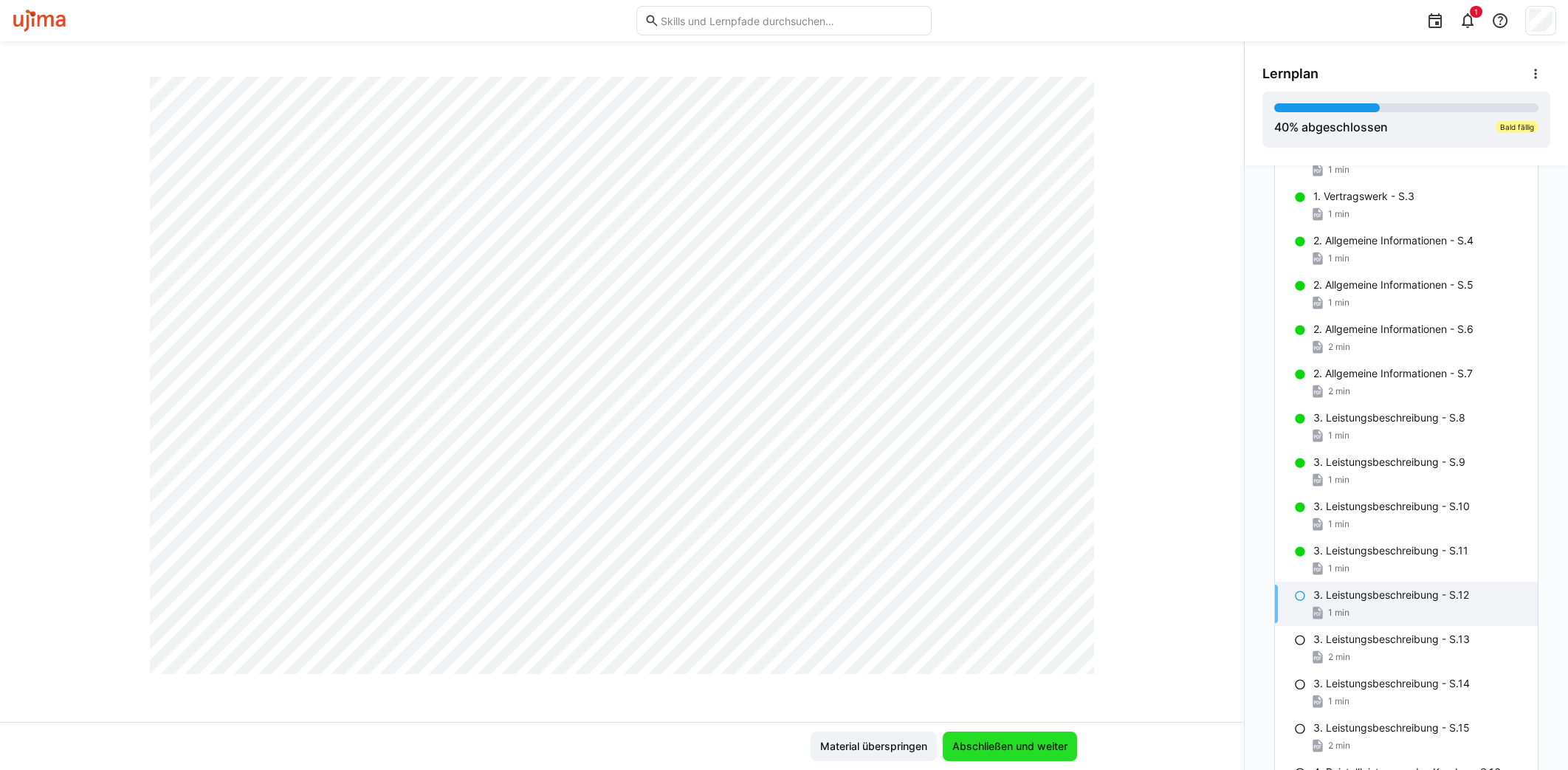
click at [1022, 743] on span "Abschließen und weiter" at bounding box center [1010, 746] width 120 height 15
click at [1014, 749] on span "Abschließen und weiter" at bounding box center [1010, 746] width 120 height 15
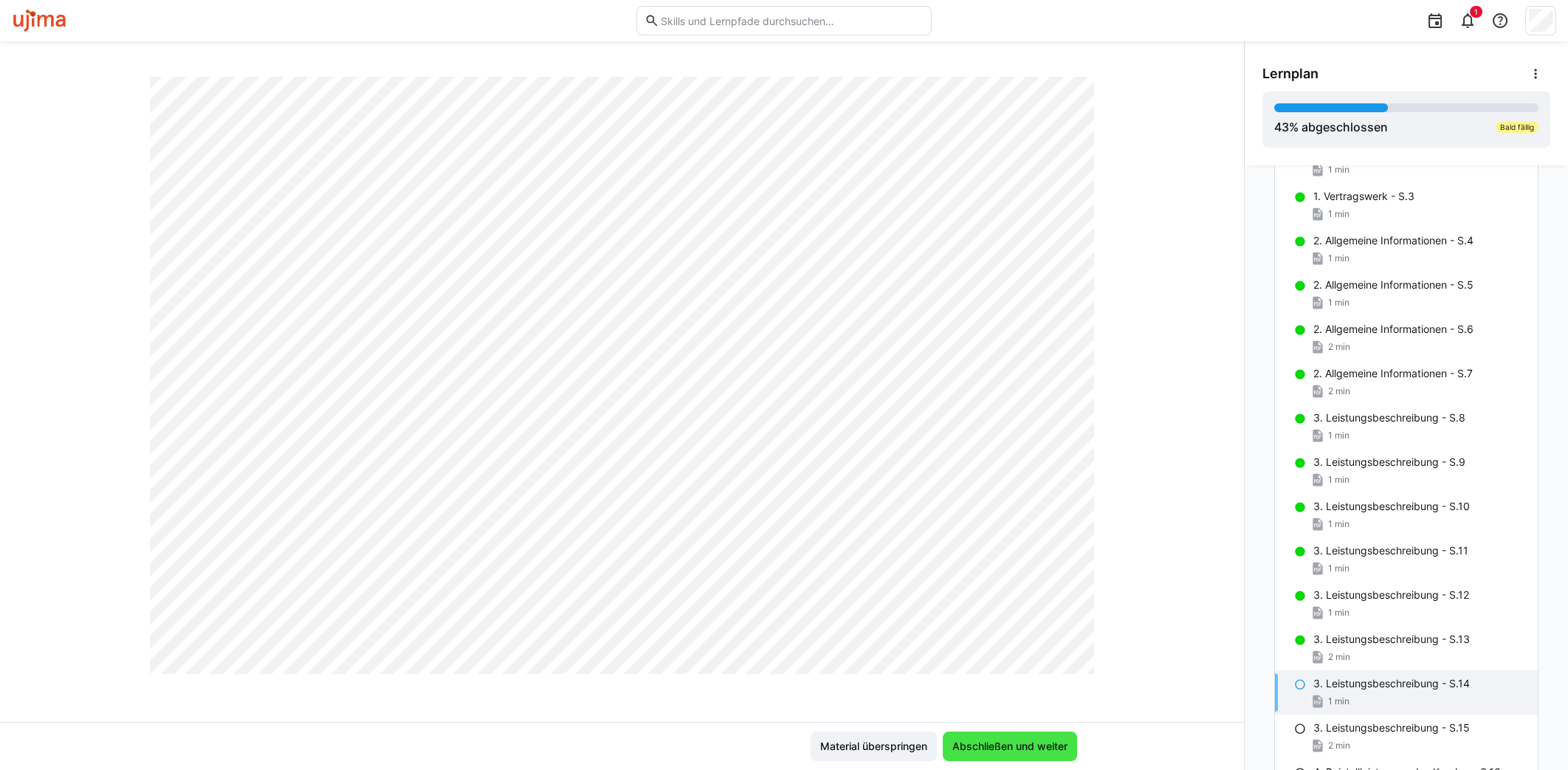
click at [1049, 743] on span "Abschließen und weiter" at bounding box center [1010, 746] width 120 height 15
click at [1034, 746] on span "Abschließen und weiter" at bounding box center [1010, 746] width 120 height 15
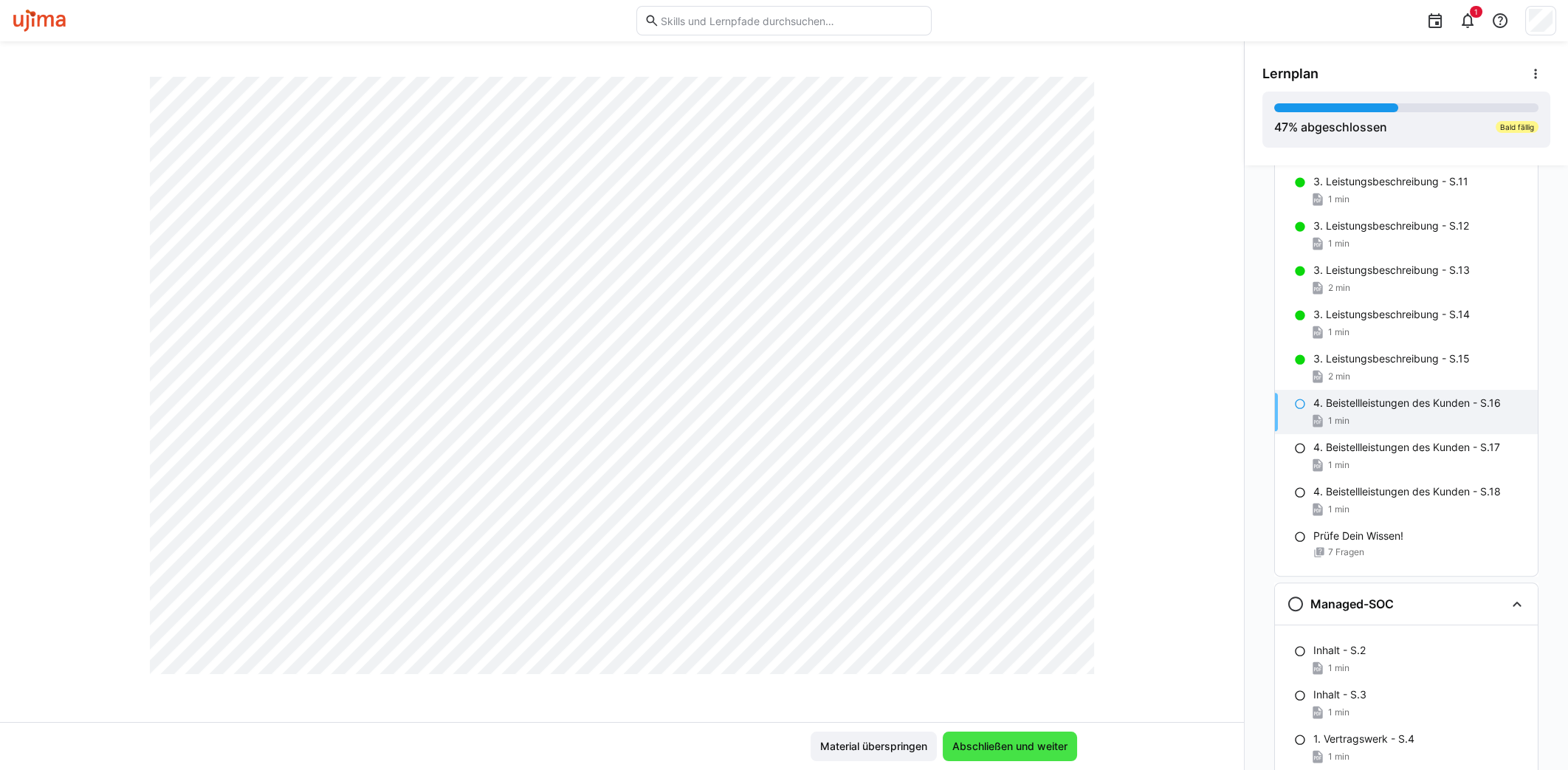
click at [1021, 736] on span "Abschließen und weiter" at bounding box center [1010, 746] width 135 height 29
click at [1009, 745] on span "Abschließen und weiter" at bounding box center [1010, 746] width 120 height 15
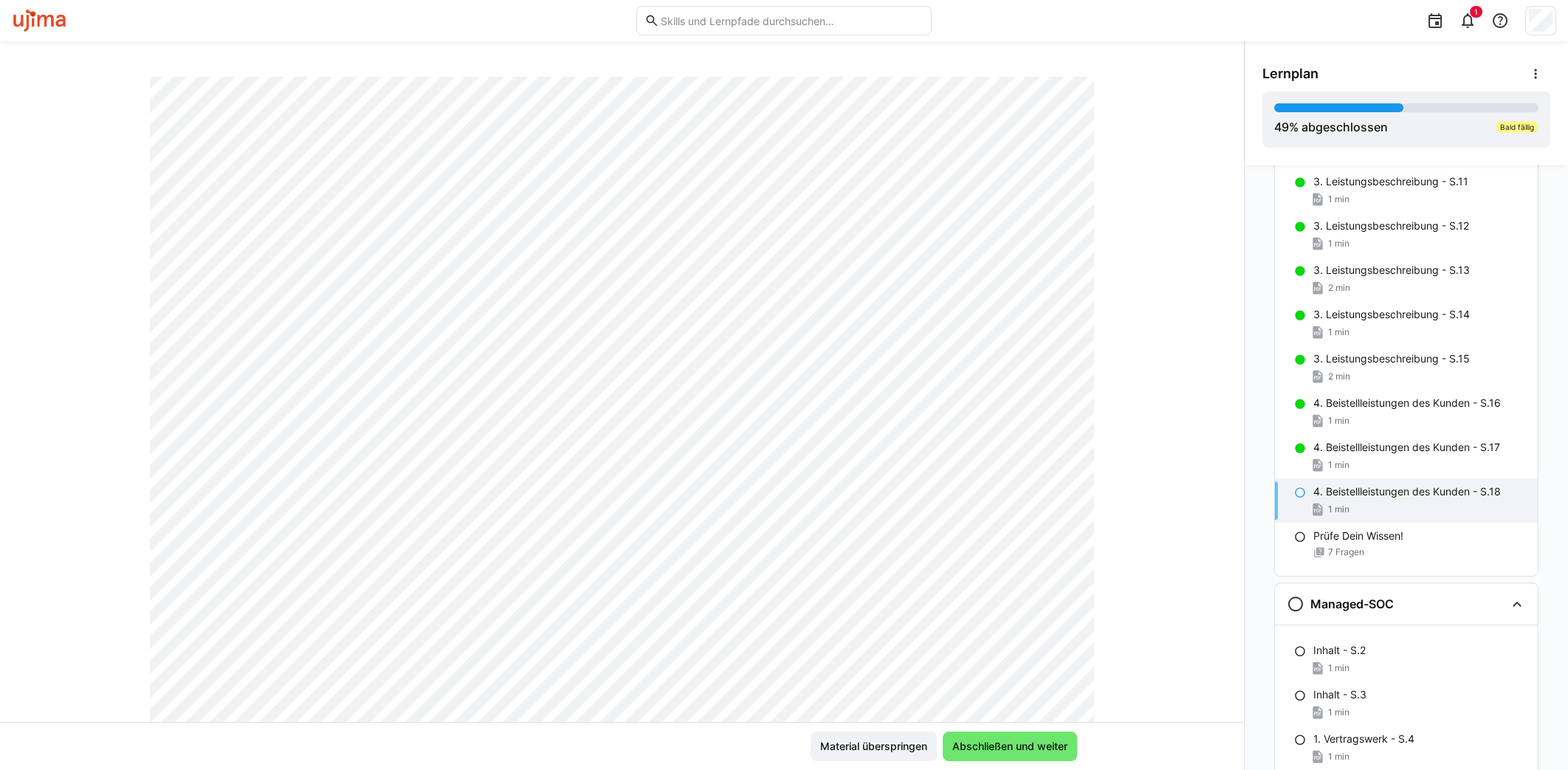
scroll to position [0, 0]
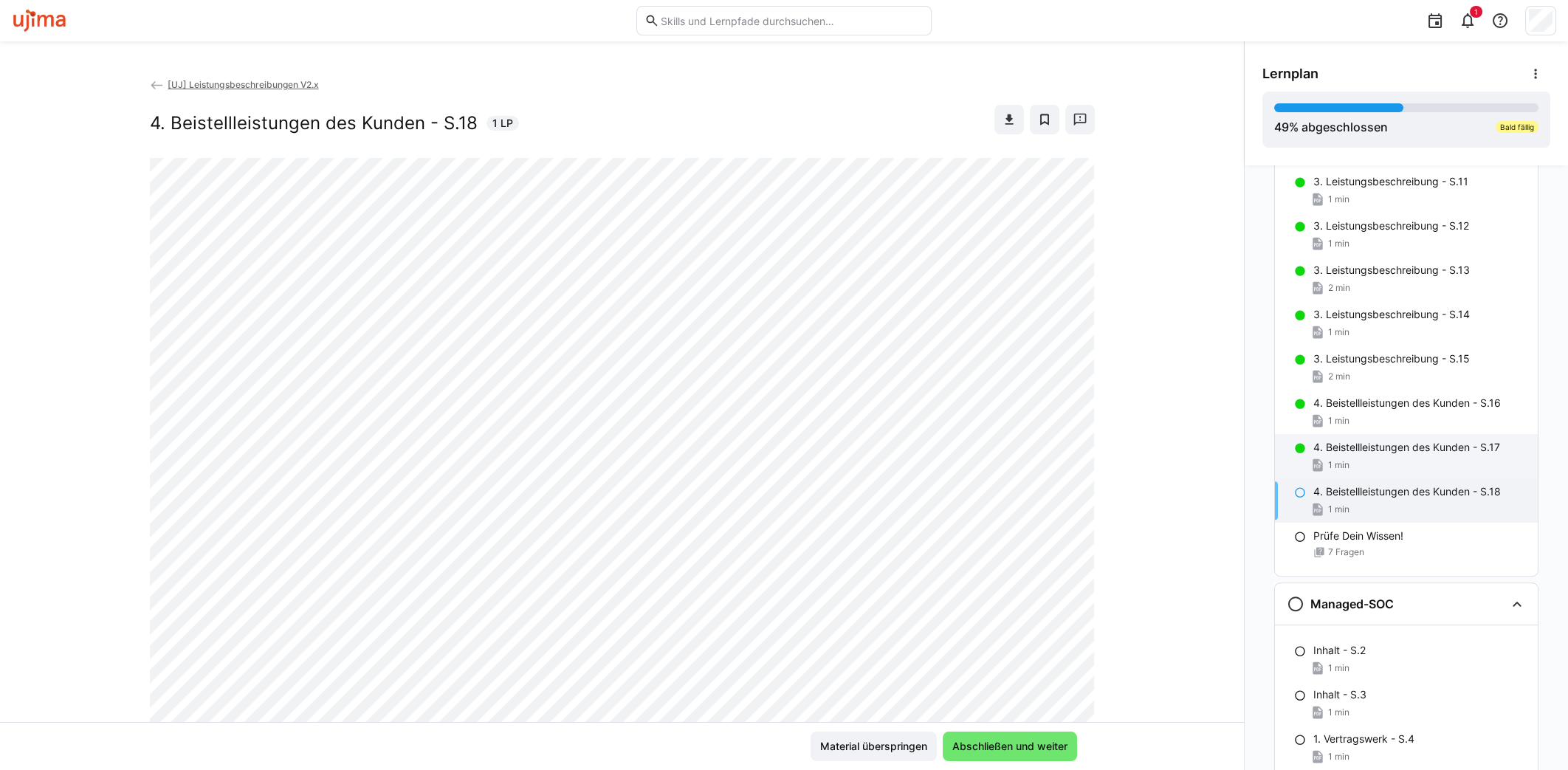
click at [1401, 443] on p "4. Beistellleistungen des Kunden - S.17" at bounding box center [1407, 448] width 187 height 15
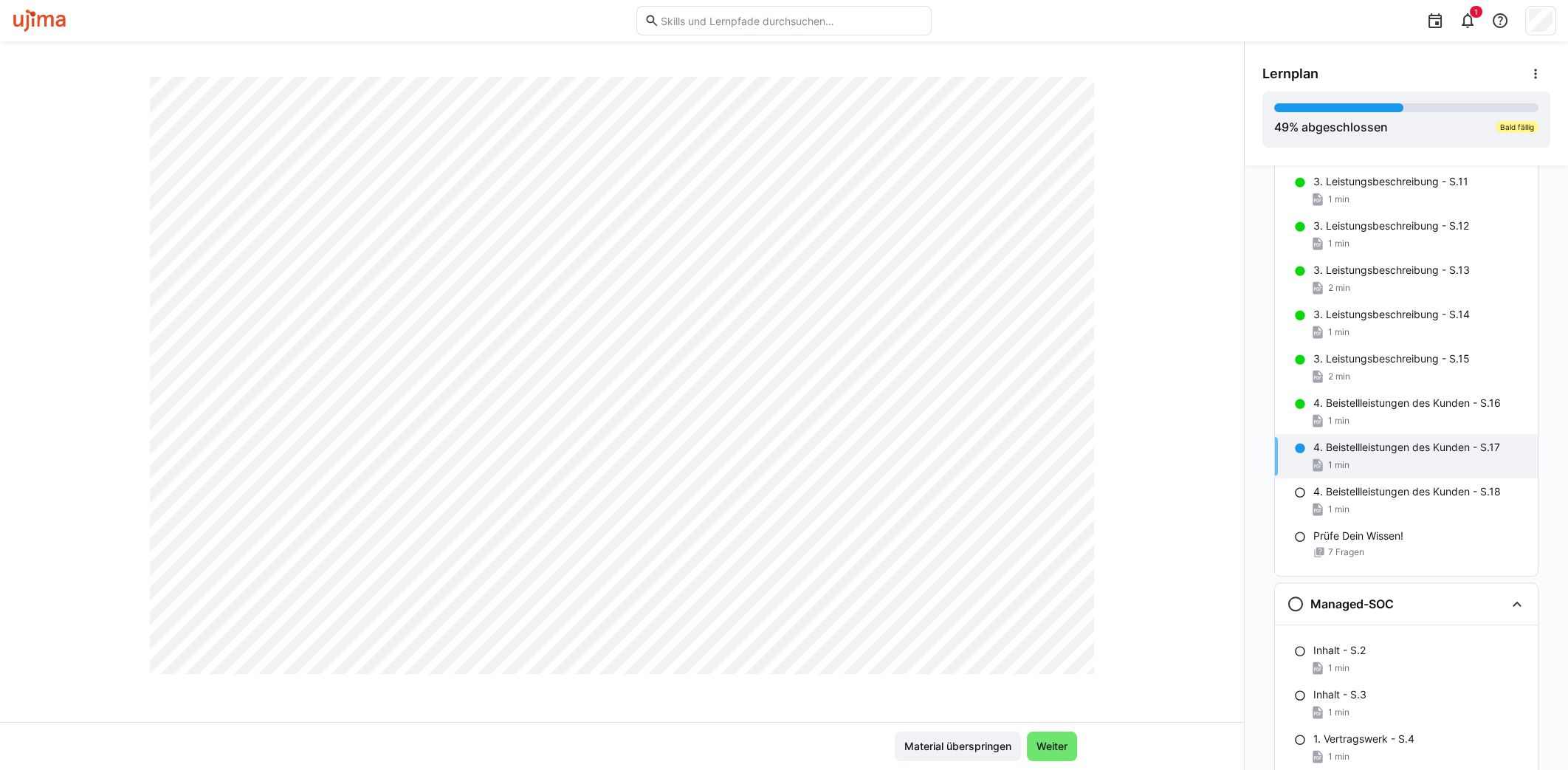
scroll to position [777, 0]
click at [1045, 752] on span "Weiter" at bounding box center [1052, 746] width 36 height 15
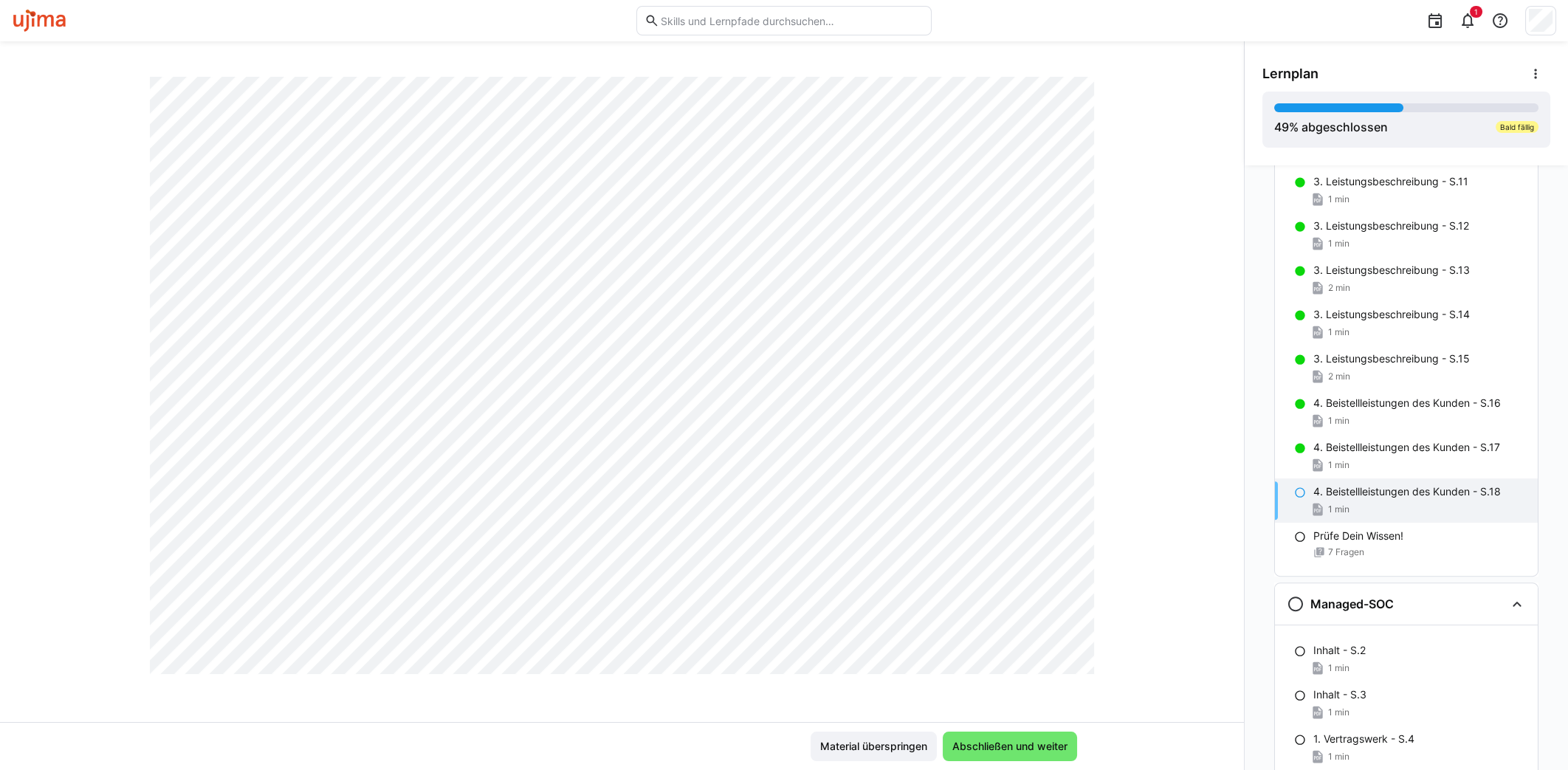
scroll to position [501, 0]
click at [1036, 747] on span "Abschließen und weiter" at bounding box center [1010, 746] width 120 height 15
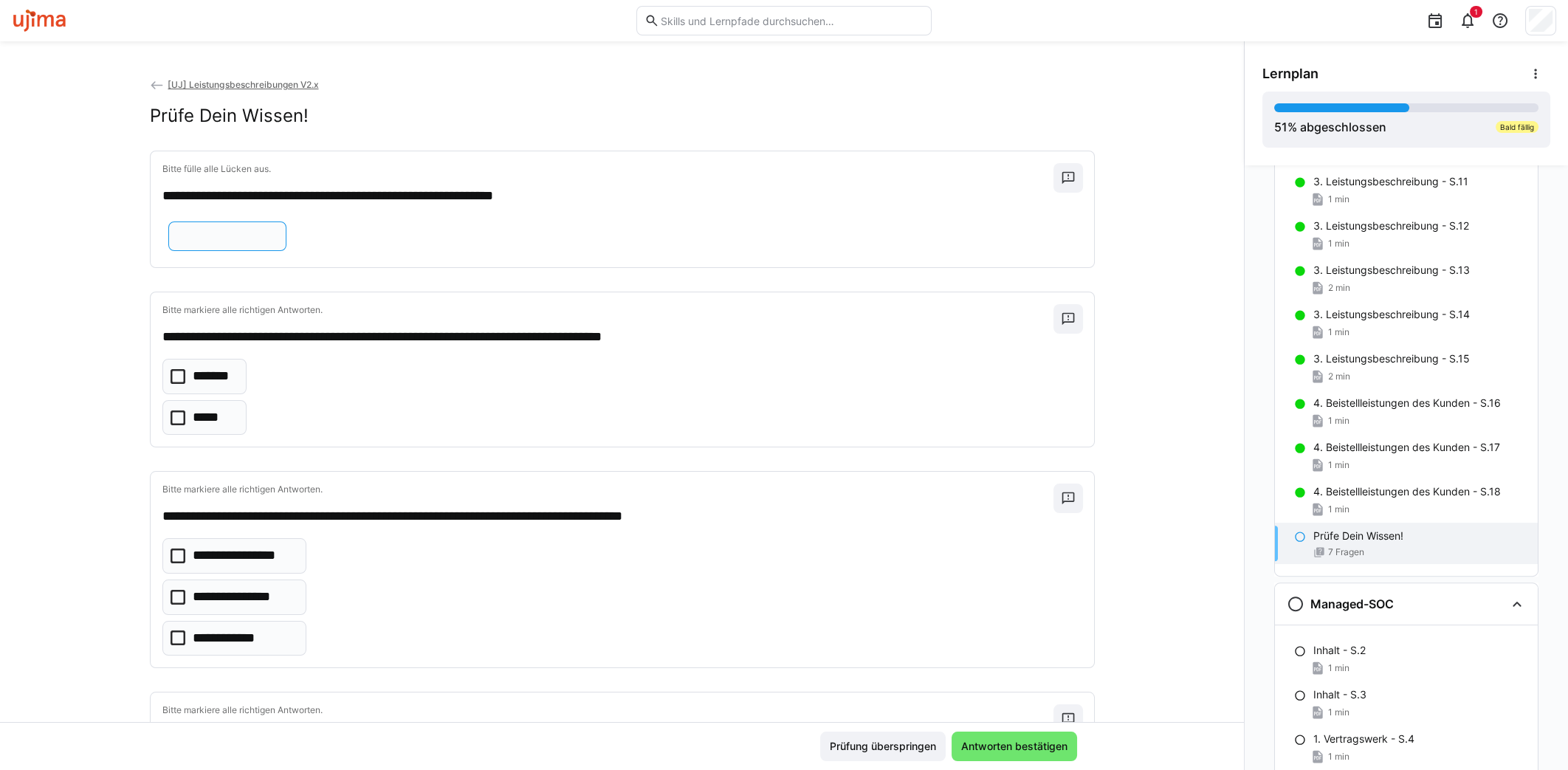
click at [278, 241] on input "text" at bounding box center [227, 236] width 102 height 14
type input "**********"
click at [177, 373] on eds-checkbox "*******" at bounding box center [204, 376] width 84 height 36
click at [177, 410] on eds-checkbox "*****" at bounding box center [204, 418] width 84 height 36
click at [171, 384] on eds-checkbox "*******" at bounding box center [204, 376] width 84 height 36
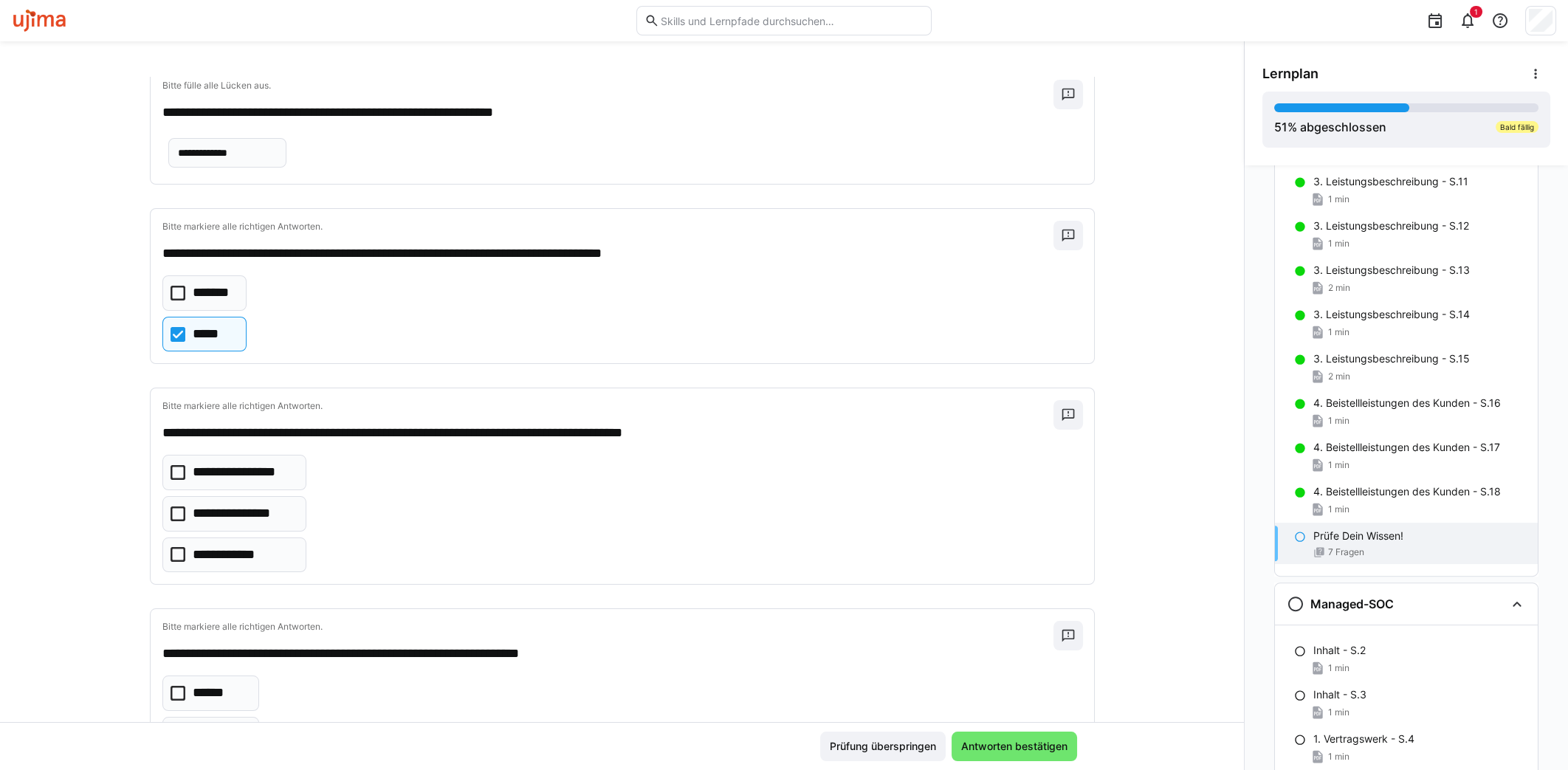
scroll to position [92, 0]
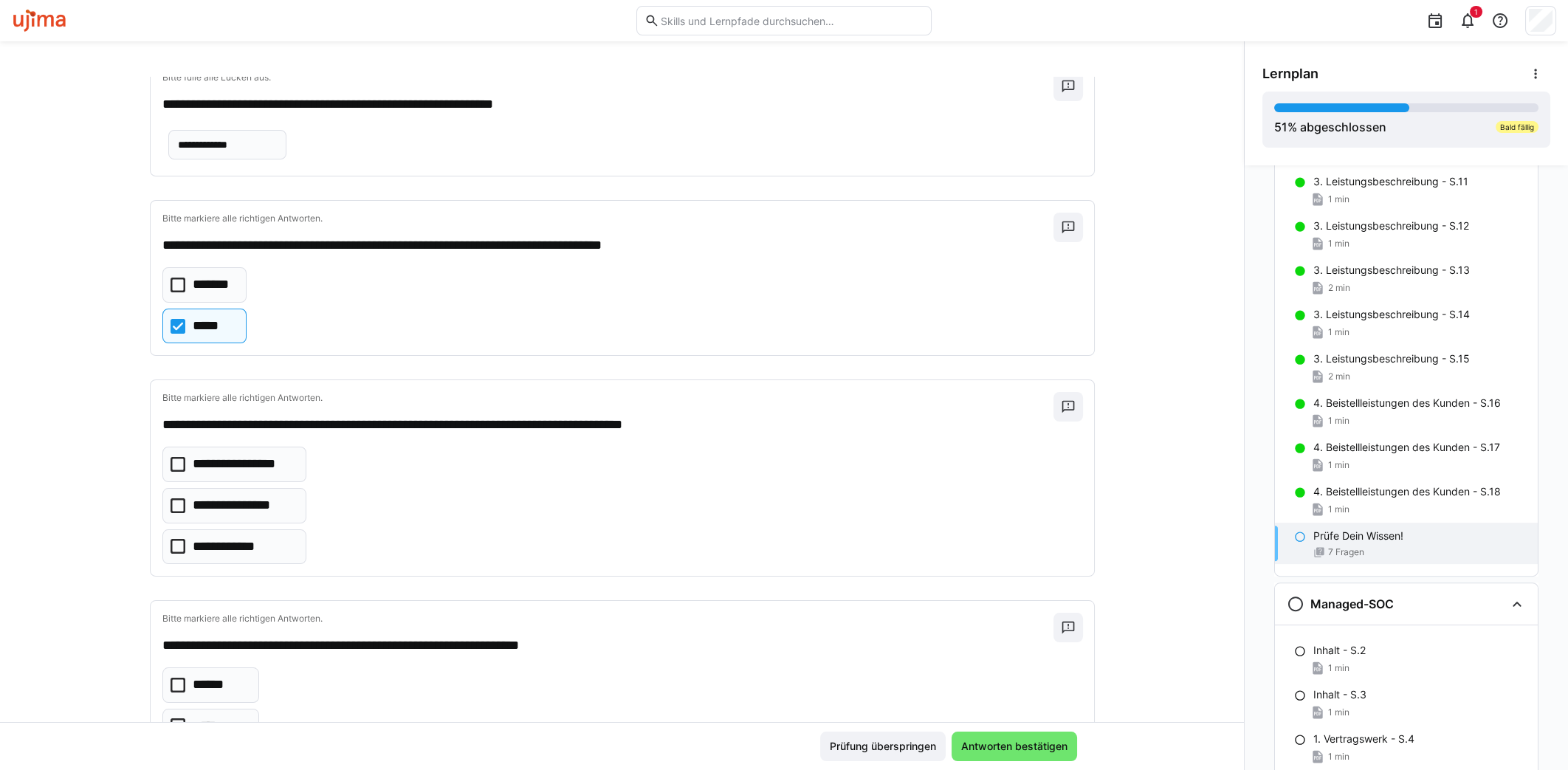
click at [163, 471] on eds-checkbox "**********" at bounding box center [233, 464] width 144 height 36
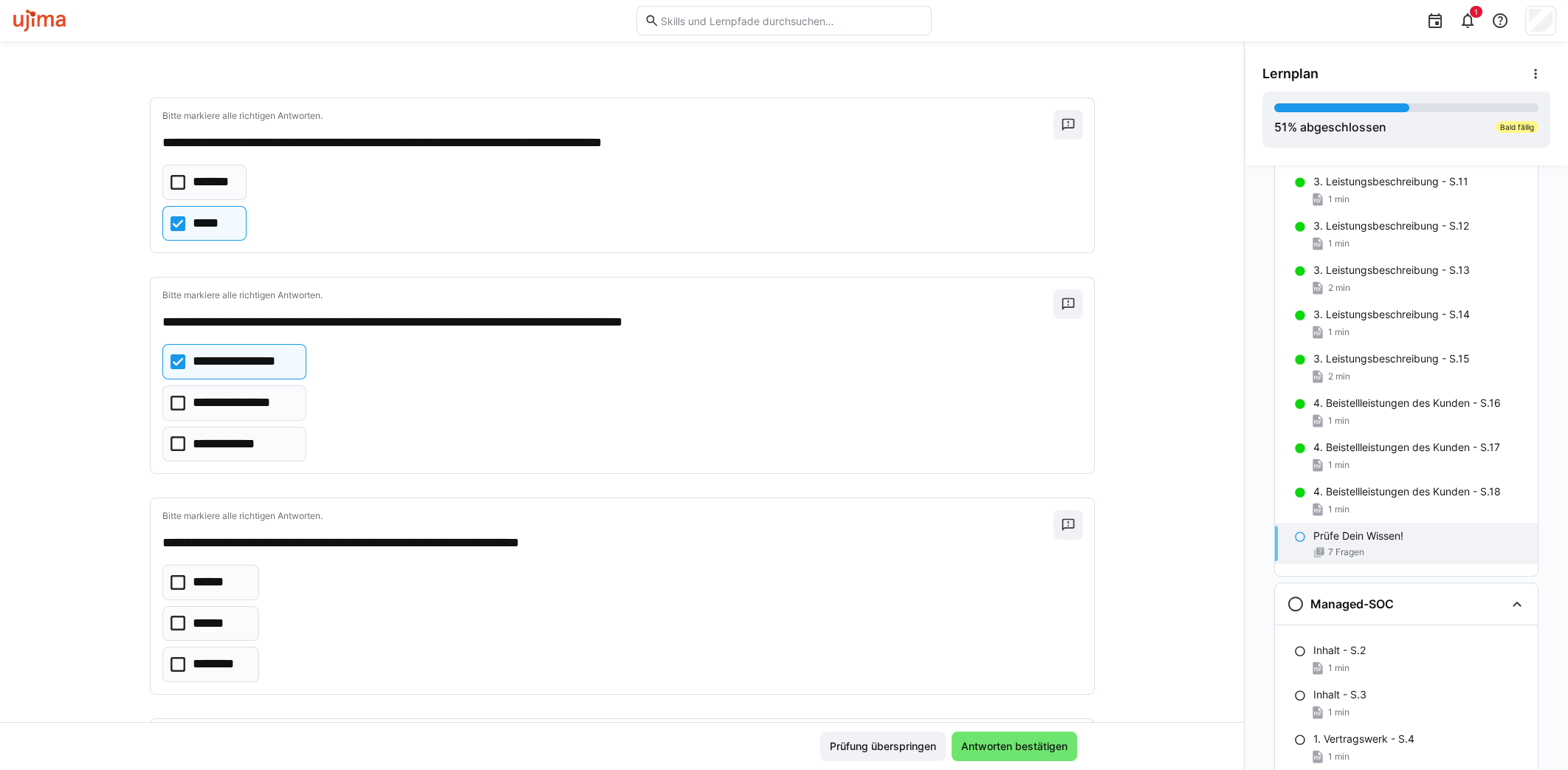
scroll to position [277, 0]
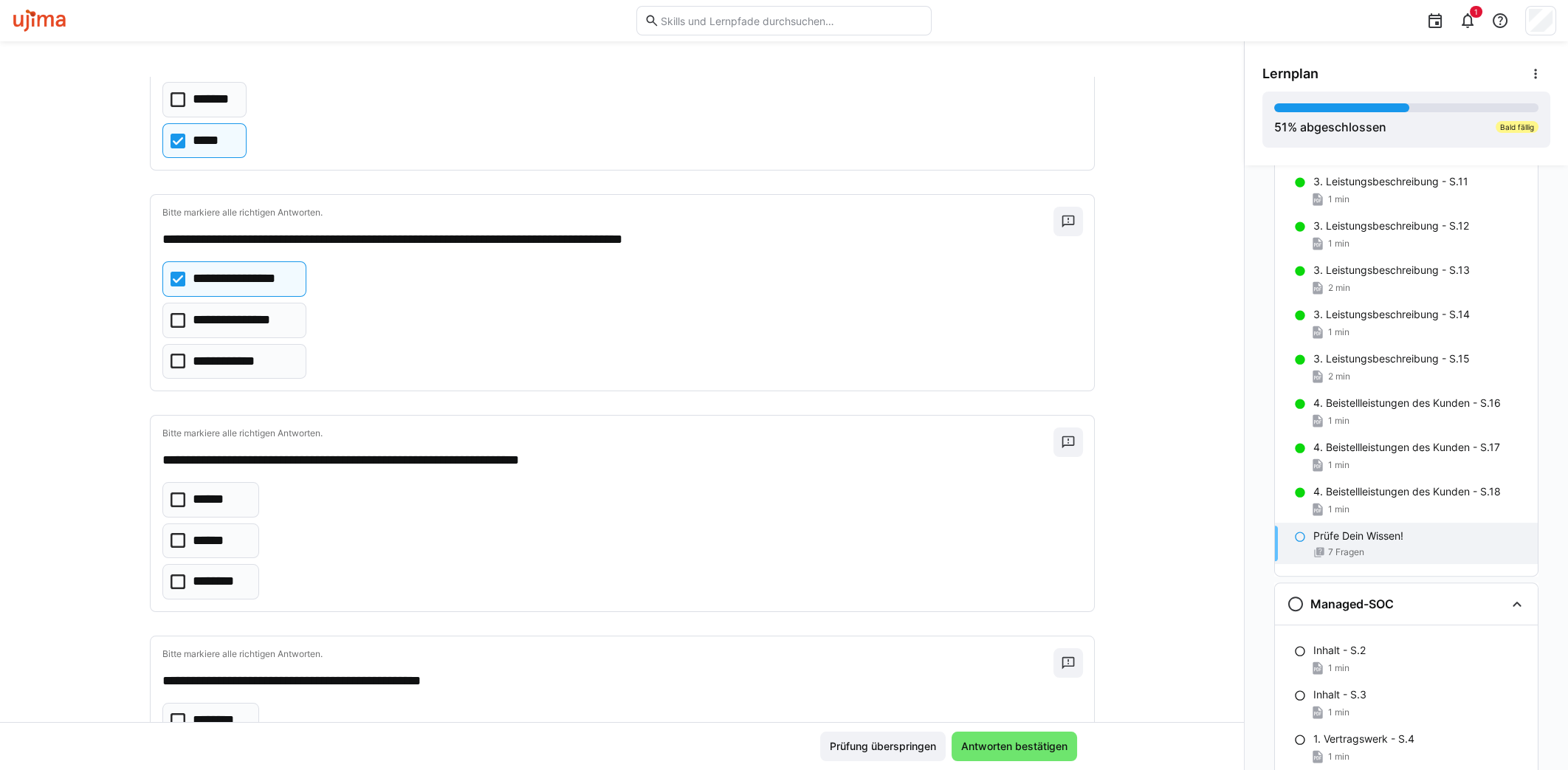
click at [226, 572] on p "********" at bounding box center [220, 581] width 55 height 19
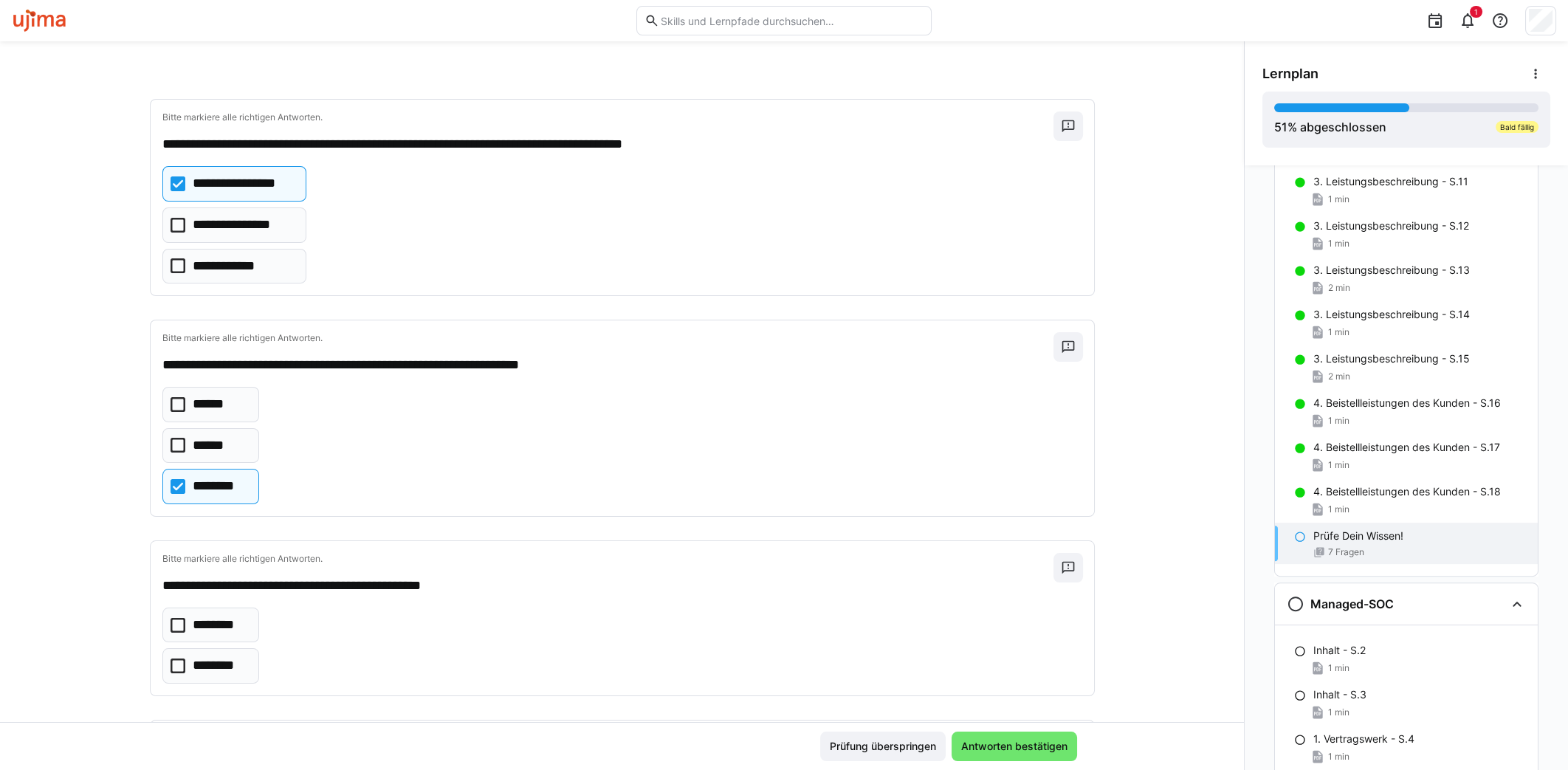
scroll to position [461, 0]
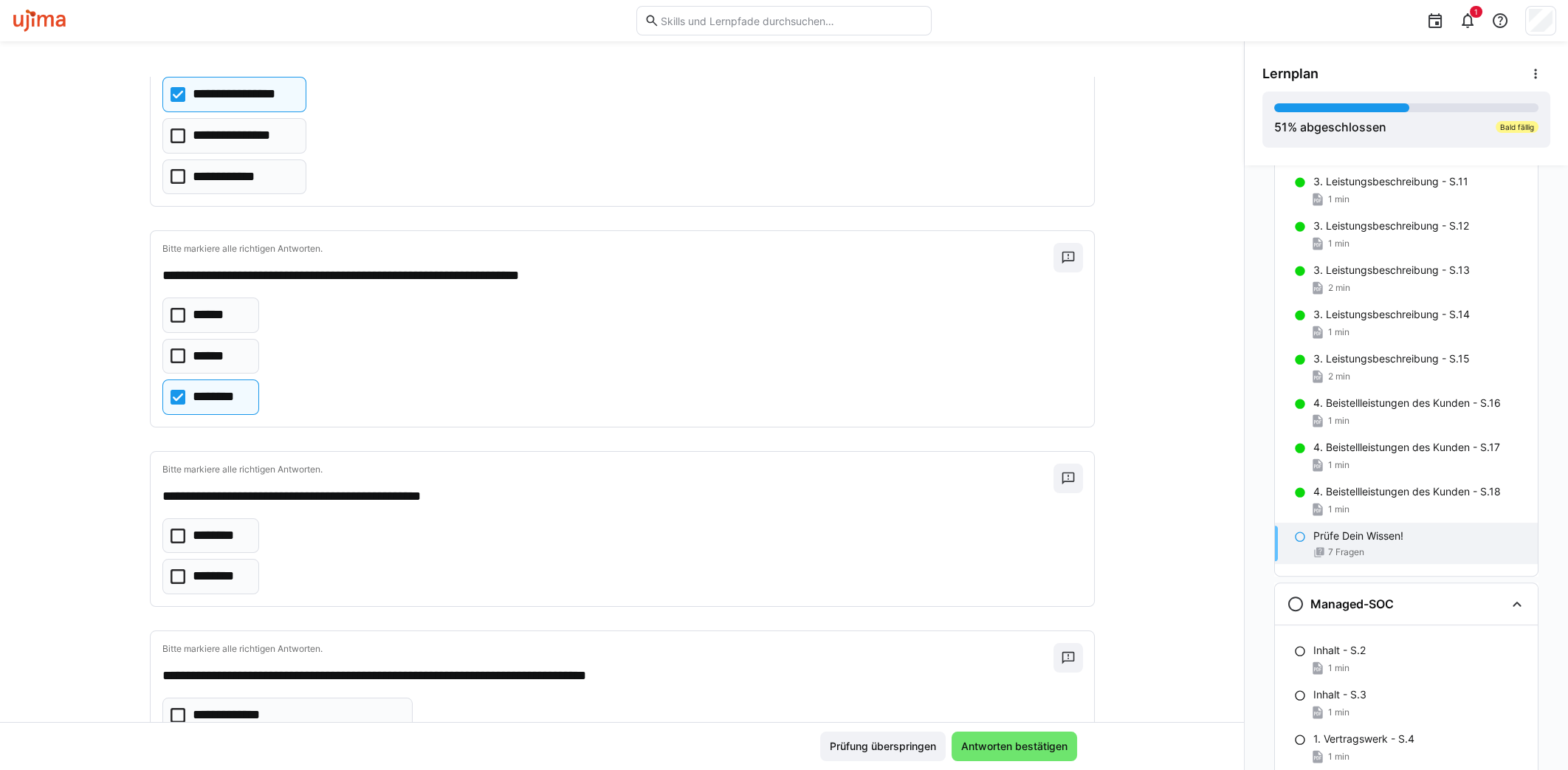
click at [217, 567] on p "********" at bounding box center [217, 576] width 49 height 19
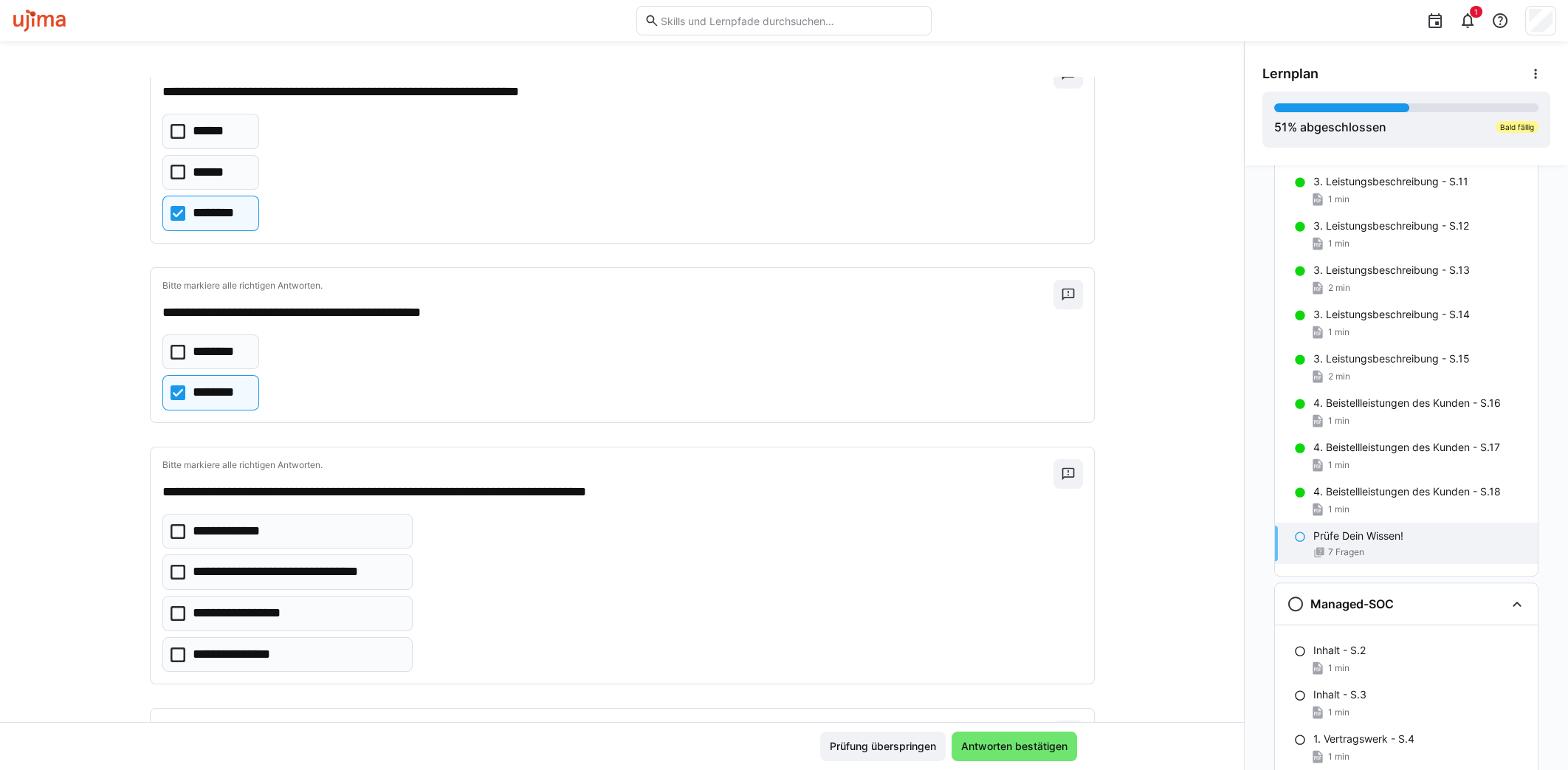
scroll to position [738, 0]
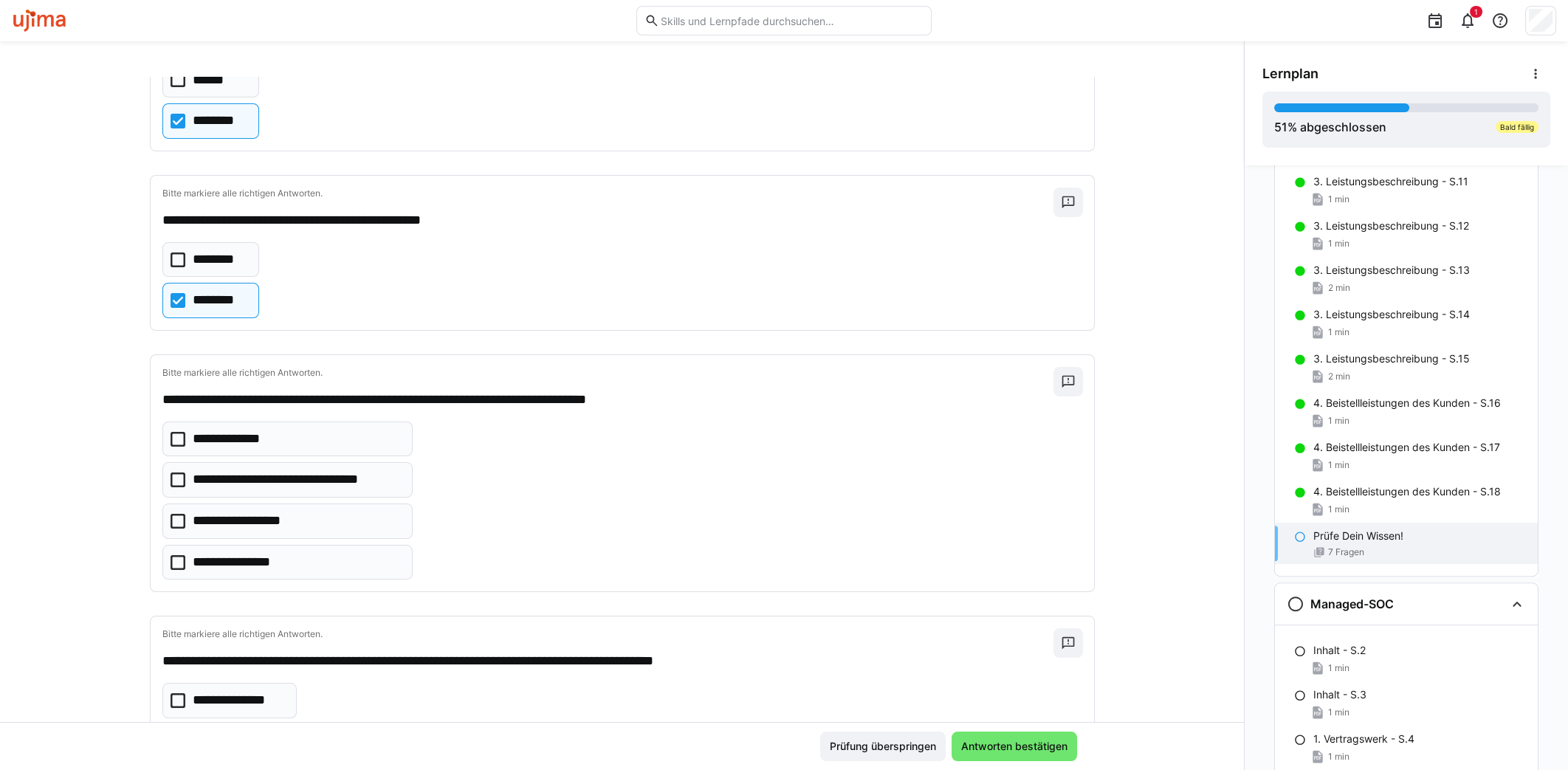
click at [351, 471] on p "**********" at bounding box center [297, 480] width 209 height 19
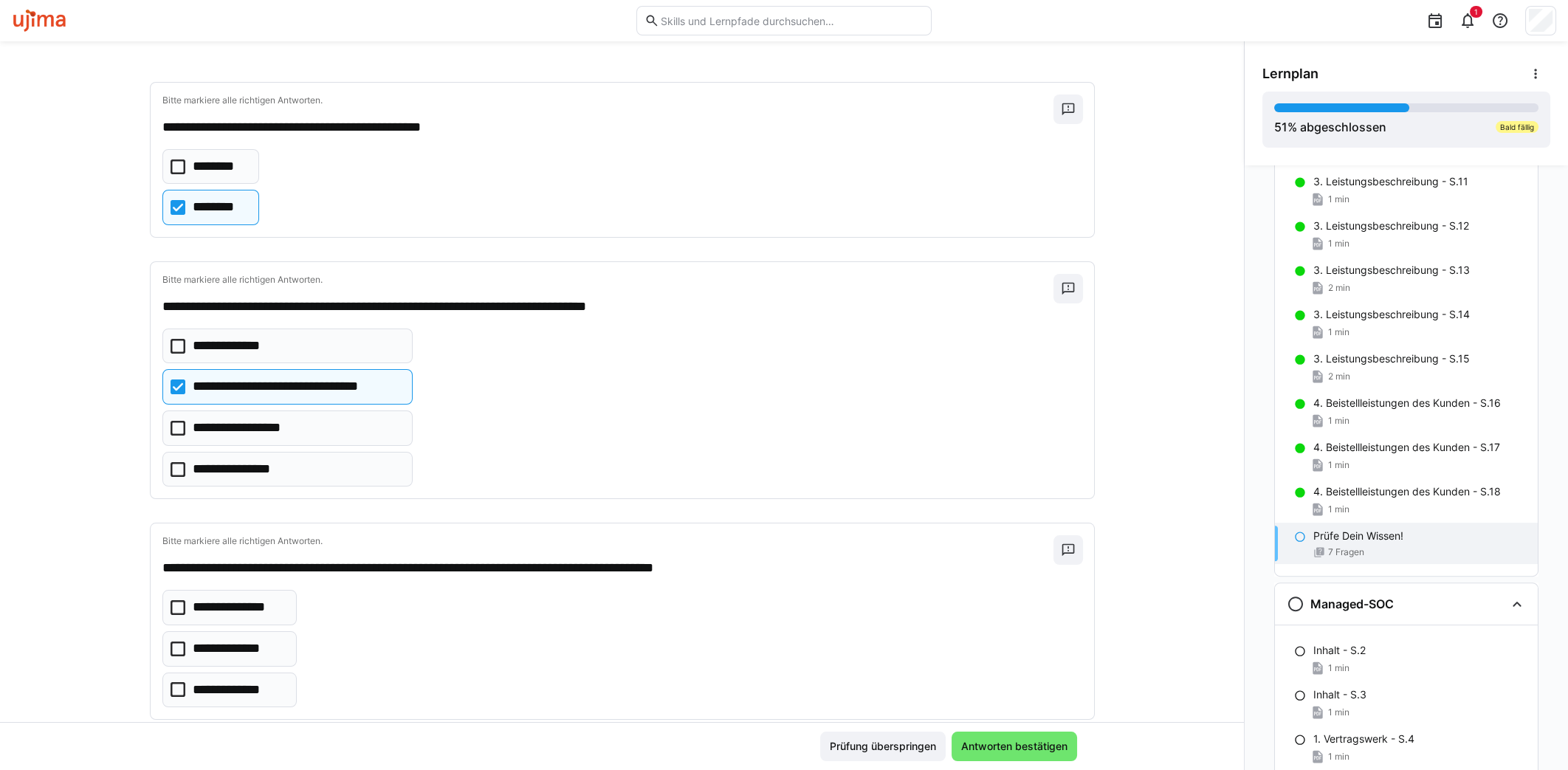
scroll to position [848, 0]
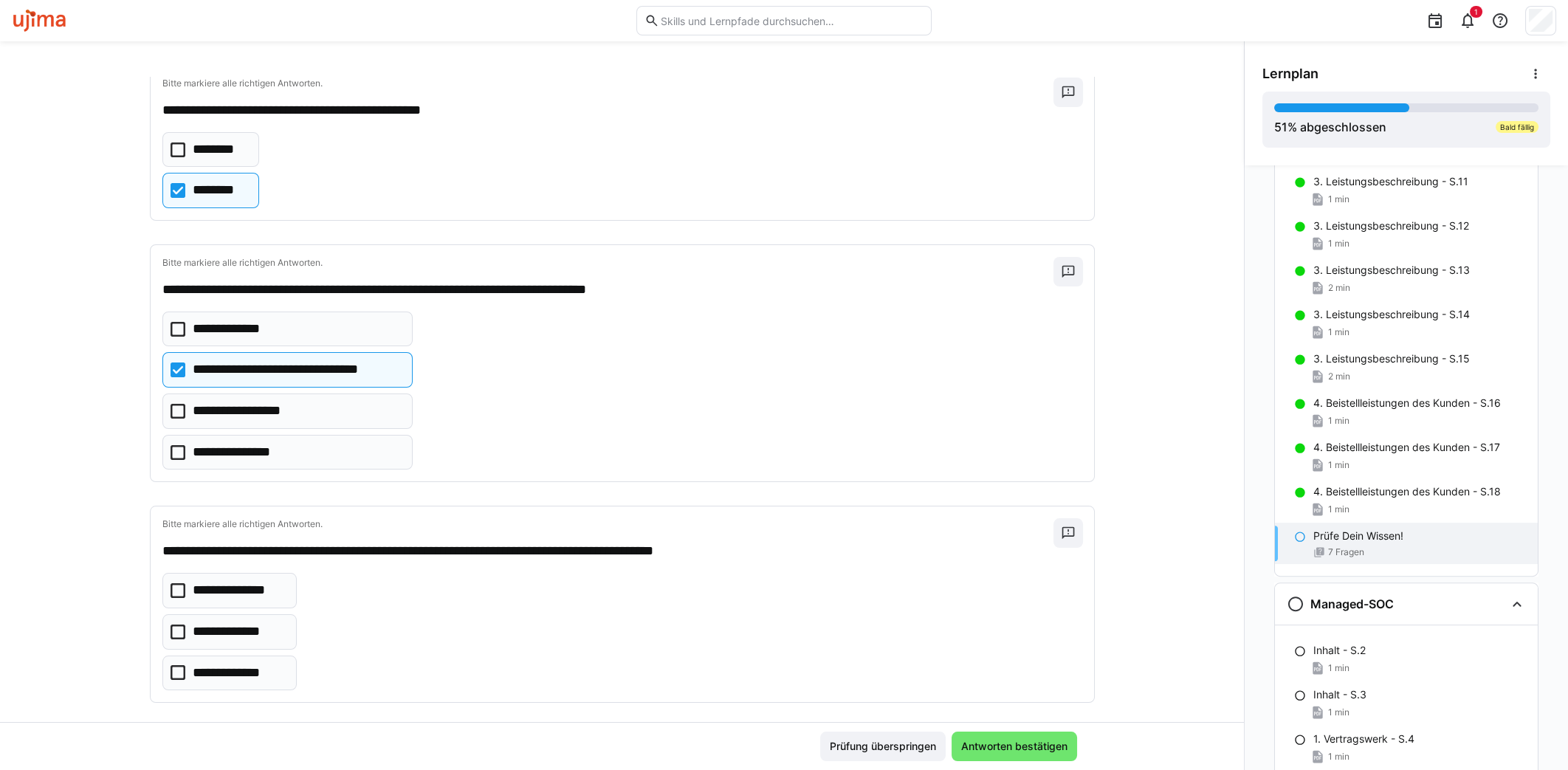
click at [254, 624] on p "**********" at bounding box center [235, 632] width 87 height 19
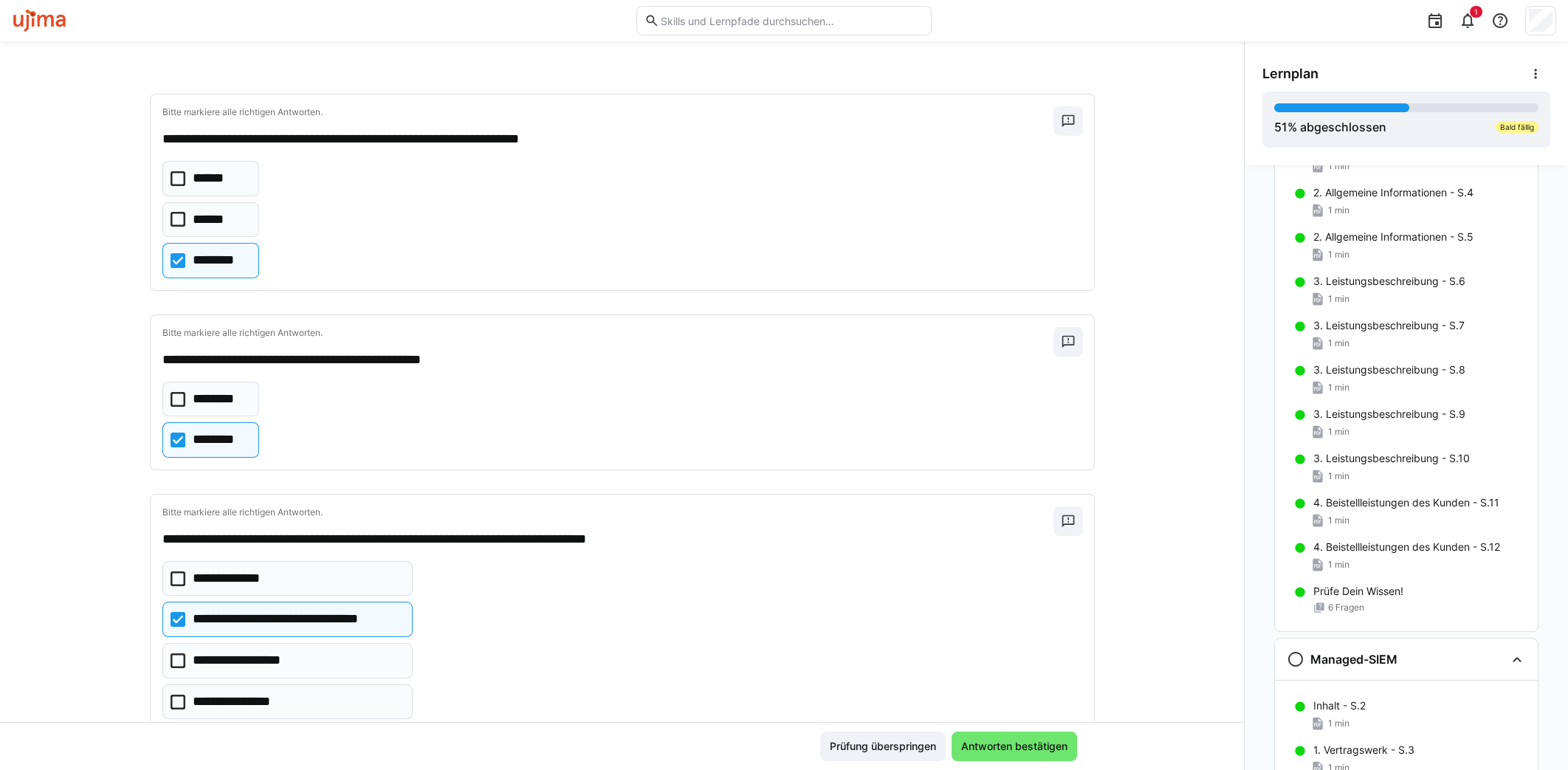
scroll to position [479, 0]
